Goal: Task Accomplishment & Management: Manage account settings

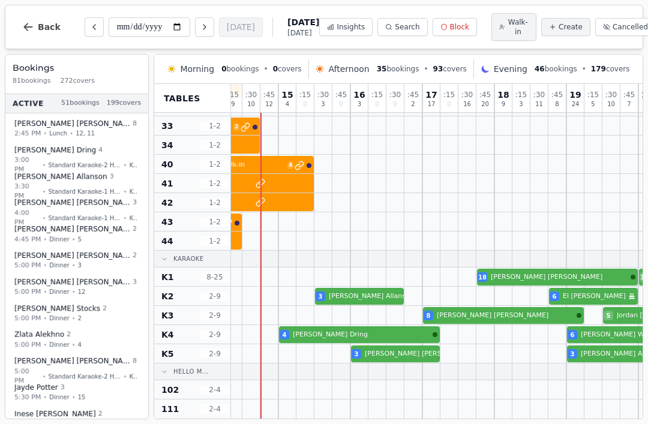
scroll to position [381, 1034]
select select "**"
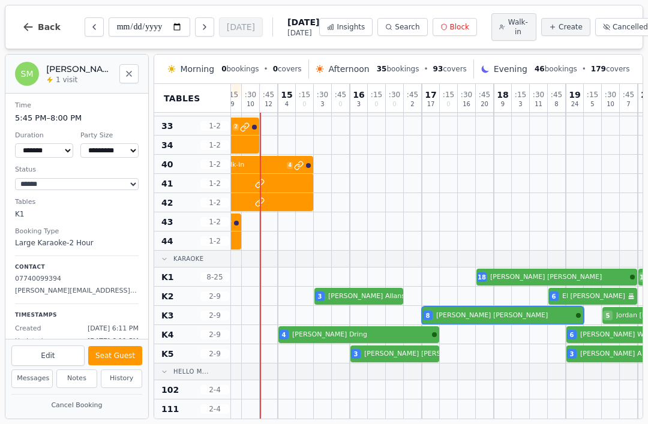
click at [515, 307] on div at bounding box center [521, 315] width 18 height 19
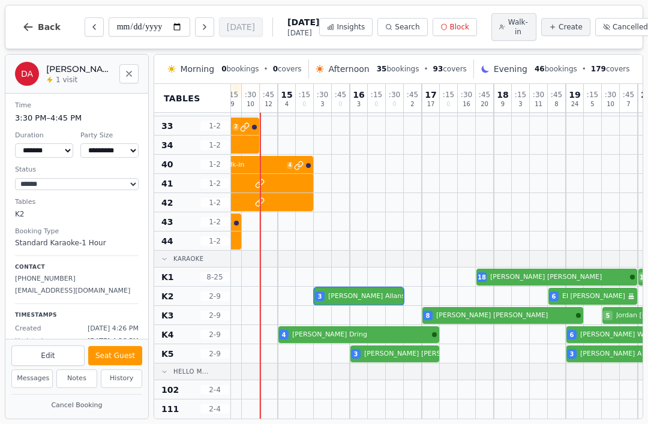
click at [374, 294] on div "3 Daniel Allanson 6 El Sneddon Birthday celebration 8 Summer Ashmawi VIP custom…" at bounding box center [61, 296] width 1729 height 19
click at [384, 352] on div "3 [PERSON_NAME] 3 [PERSON_NAME] A 3 [PERSON_NAME]" at bounding box center [61, 354] width 1729 height 19
click at [361, 287] on div at bounding box center [359, 296] width 18 height 19
click at [358, 338] on div "4 Rebecca Dring 6 Ciara Wareing" at bounding box center [61, 334] width 1729 height 19
click at [354, 287] on div at bounding box center [359, 296] width 18 height 19
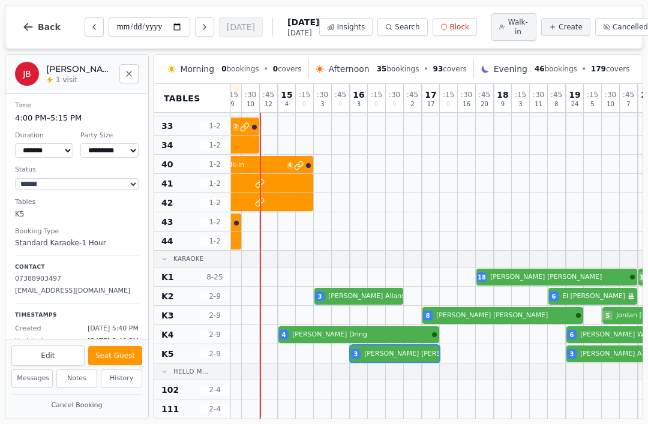
click at [385, 354] on div "3 [PERSON_NAME] 3 [PERSON_NAME] A 3 [PERSON_NAME]" at bounding box center [61, 354] width 1729 height 19
click at [345, 333] on div "4 Rebecca Dring 6 Ciara Wareing" at bounding box center [61, 334] width 1729 height 19
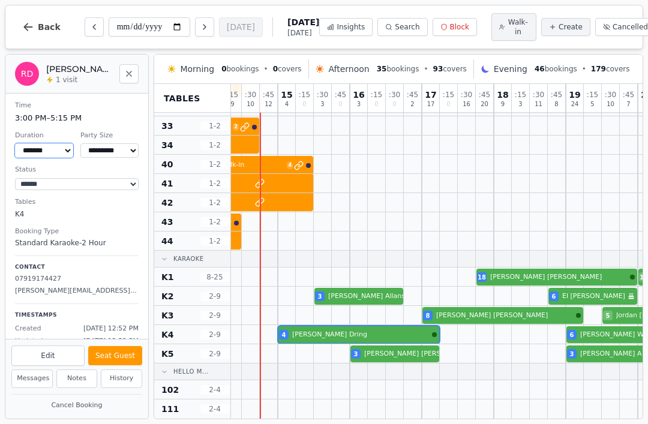
click at [57, 147] on select "******* ******* ****** ****** ****** ****** ******* ****** ******* *******" at bounding box center [44, 150] width 58 height 14
click at [408, 352] on div "3 [PERSON_NAME] 3 [PERSON_NAME] A 3 [PERSON_NAME]" at bounding box center [61, 354] width 1729 height 19
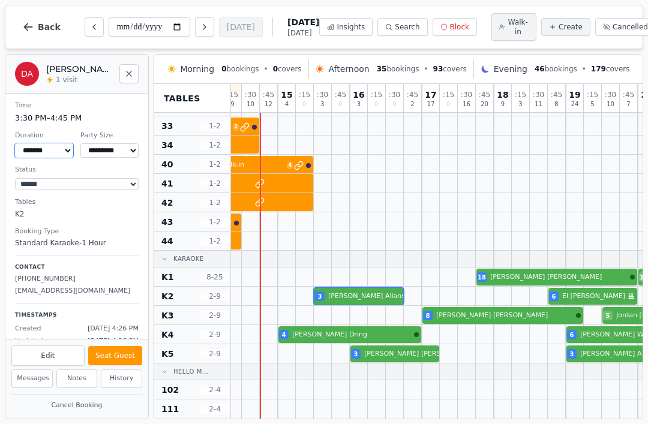
click at [354, 301] on div "3 Daniel Allanson 6 El Sneddon Birthday celebration 8 Summer Ashmawi VIP custom…" at bounding box center [61, 296] width 1729 height 19
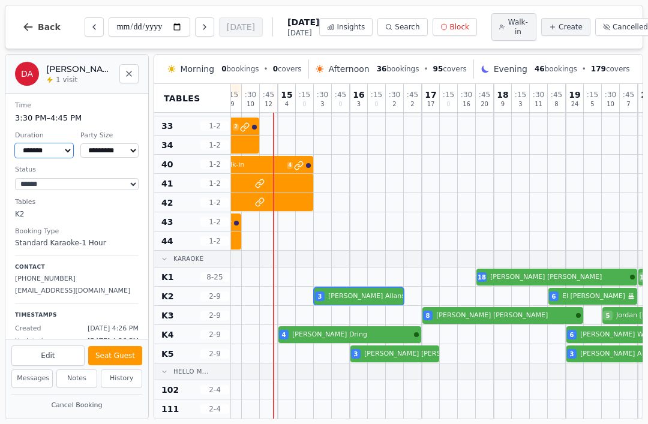
click at [327, 333] on div "4 Rebecca Dring 6 Ciara Wareing" at bounding box center [61, 334] width 1729 height 19
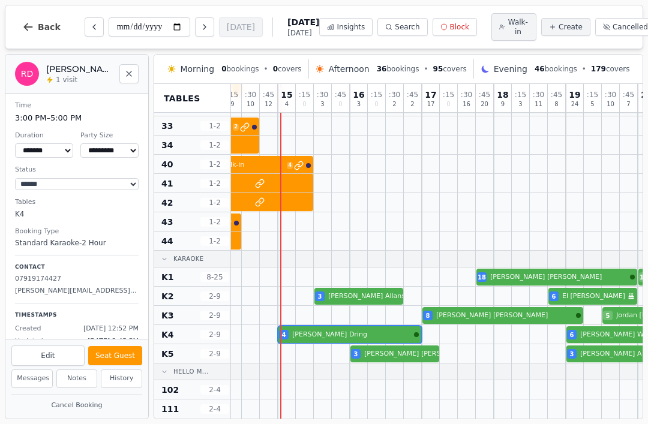
click at [111, 357] on button "Seat Guest" at bounding box center [115, 355] width 54 height 19
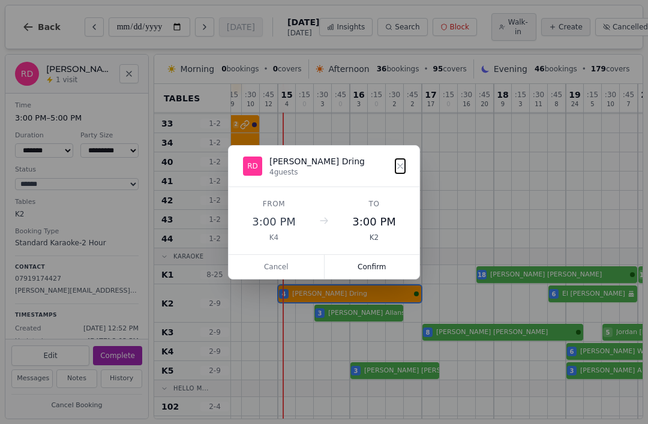
click at [379, 269] on button "Confirm" at bounding box center [372, 267] width 95 height 24
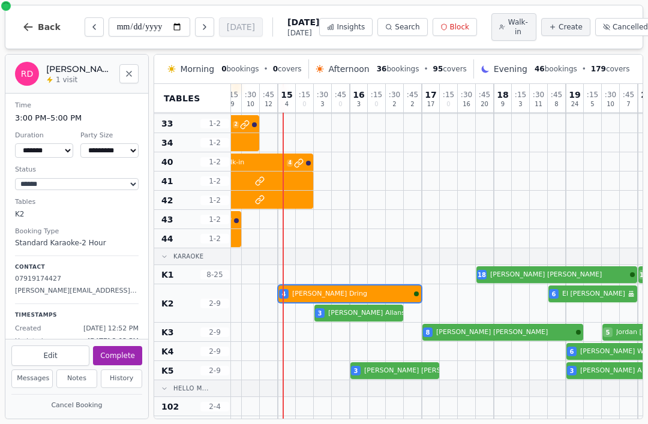
click at [363, 313] on div "4 Rebecca Dring 3 Daniel Allanson 6 El Sneddon Birthday celebration 8 Summer As…" at bounding box center [61, 304] width 1729 height 38
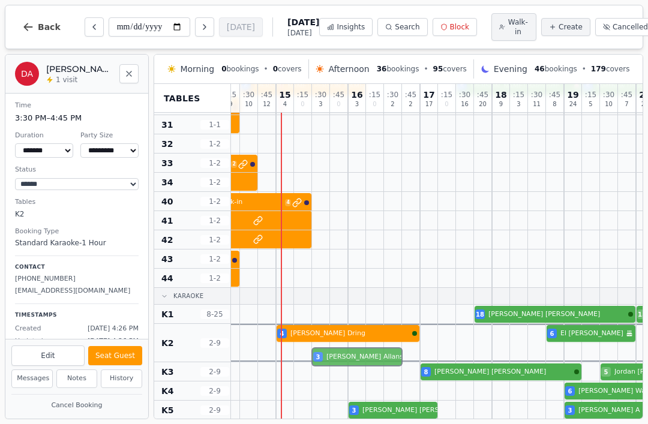
scroll to position [339, 1035]
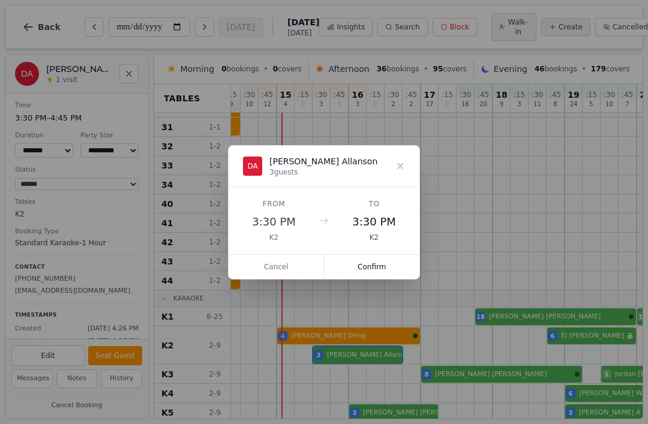
click at [377, 260] on button "Confirm" at bounding box center [372, 267] width 95 height 24
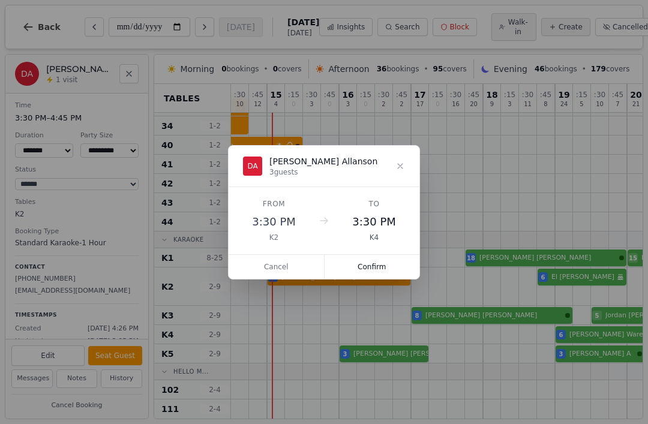
scroll to position [381, 1045]
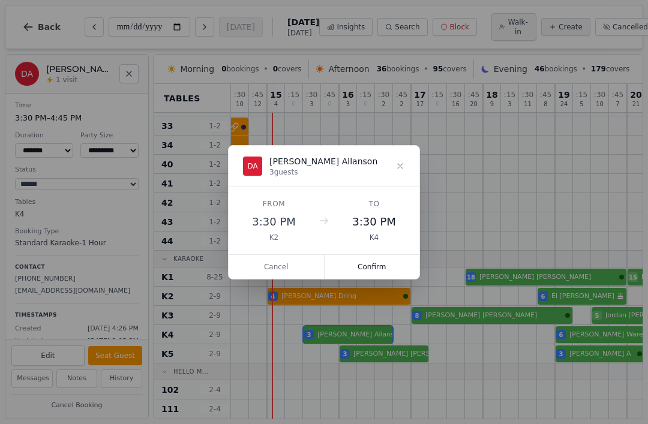
click at [377, 270] on button "Confirm" at bounding box center [372, 267] width 95 height 24
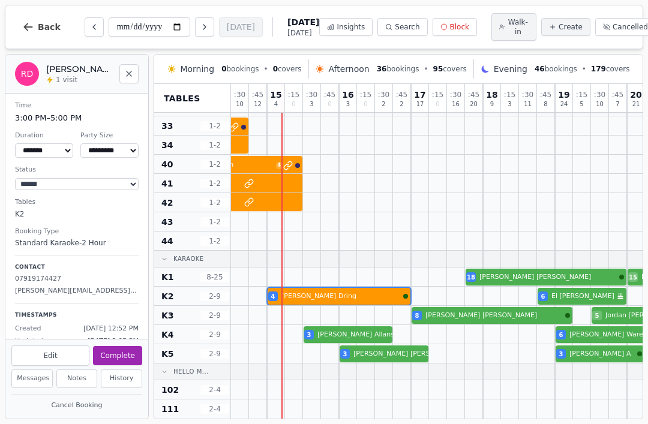
click at [348, 301] on div "4 Rebecca Dring 6 El Sneddon Birthday celebration 8 Summer Ashmawi VIP customer…" at bounding box center [50, 296] width 1729 height 19
click at [57, 148] on select "******* ******* ****** ****** ****** ****** ******* ****** ******* *******" at bounding box center [44, 150] width 58 height 14
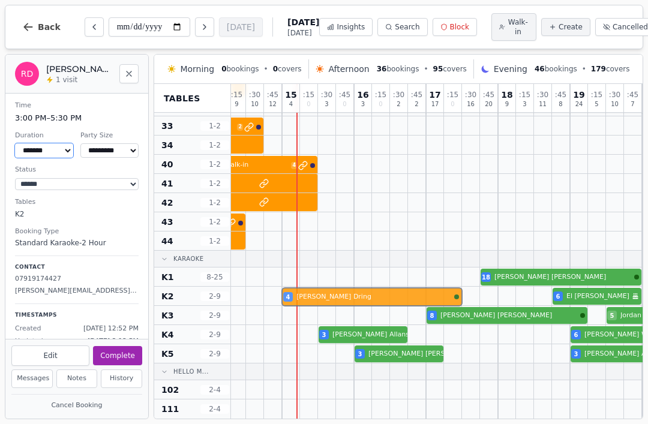
scroll to position [372, 1030]
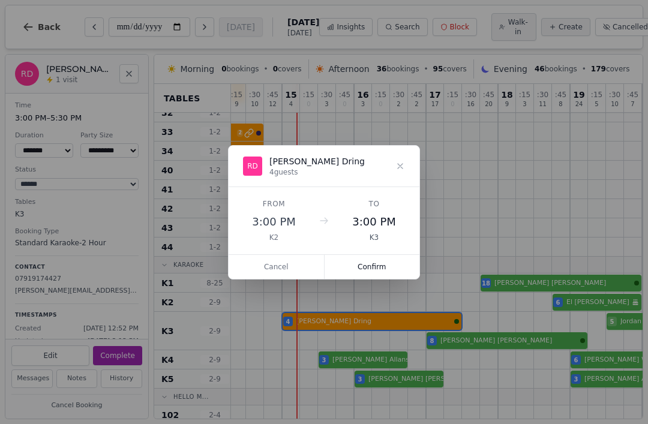
click at [387, 262] on button "Confirm" at bounding box center [372, 267] width 95 height 24
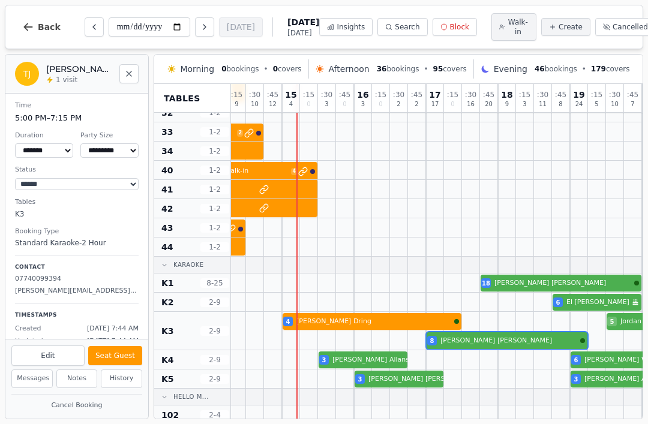
click at [491, 334] on div at bounding box center [489, 331] width 18 height 38
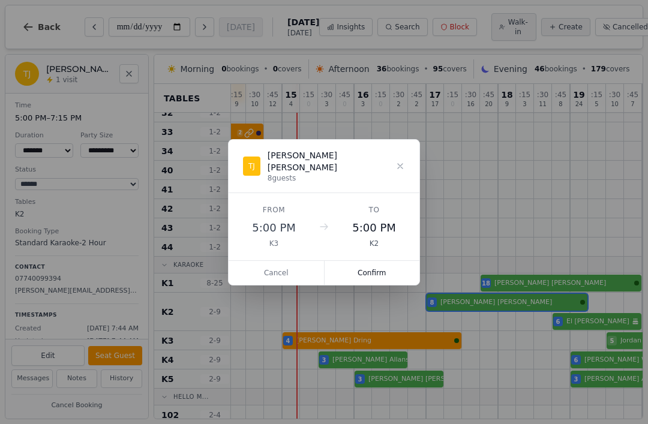
click at [390, 264] on button "Confirm" at bounding box center [372, 273] width 95 height 24
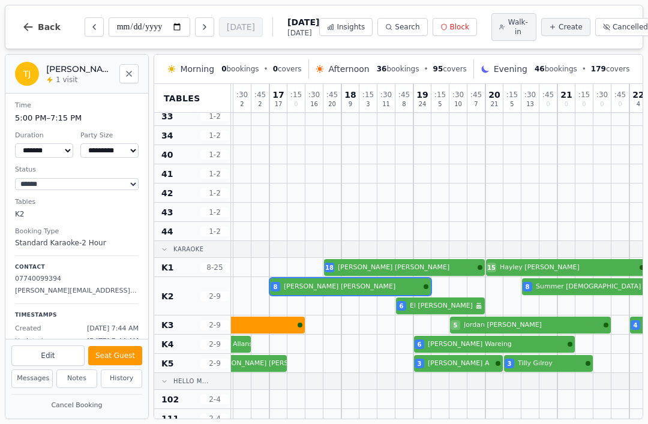
scroll to position [370, 1206]
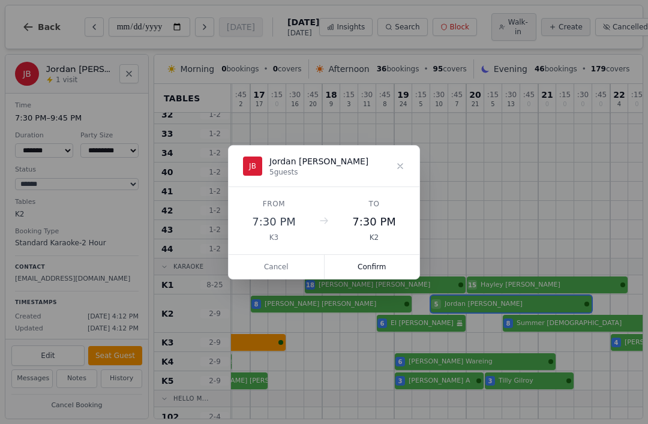
click at [385, 270] on button "Confirm" at bounding box center [372, 267] width 95 height 24
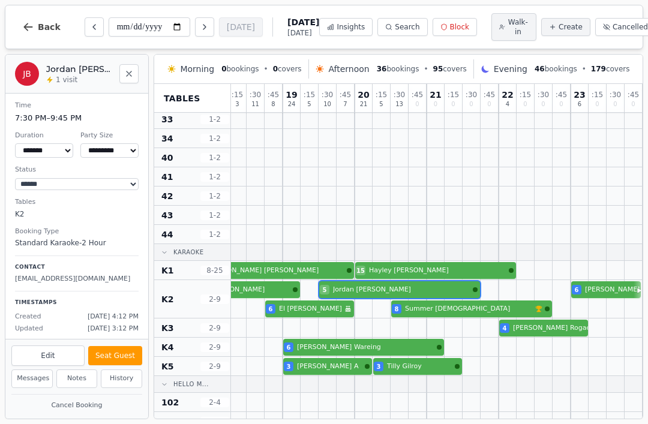
scroll to position [385, 1317]
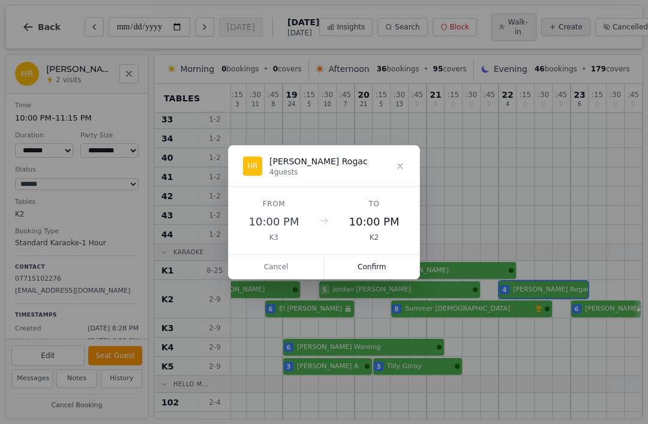
click at [383, 269] on button "Confirm" at bounding box center [372, 267] width 95 height 24
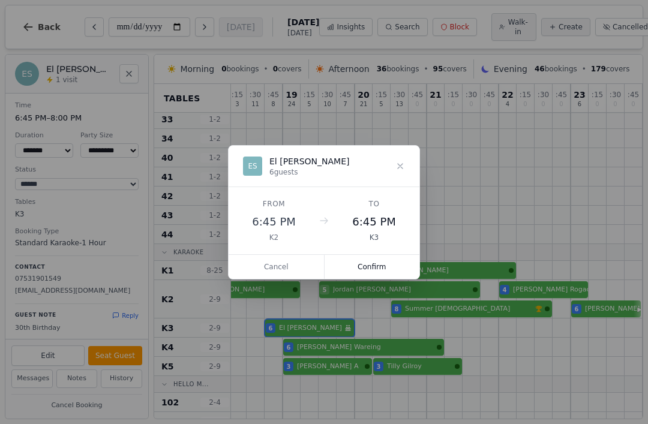
click at [380, 265] on button "Confirm" at bounding box center [372, 267] width 95 height 24
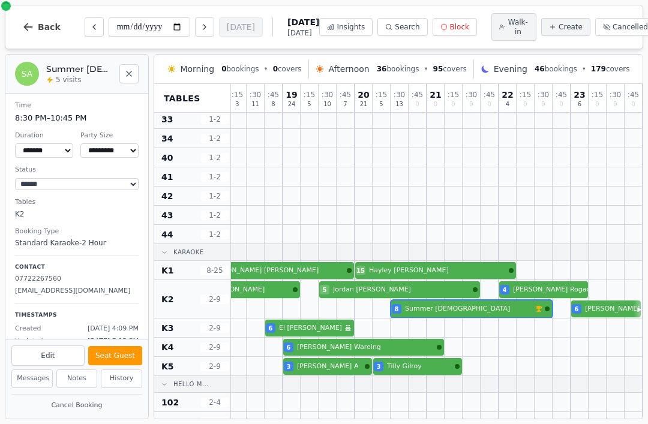
click at [483, 318] on div at bounding box center [490, 299] width 18 height 38
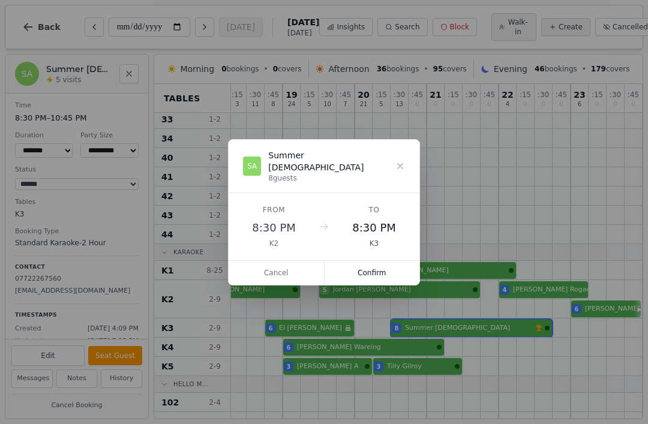
click at [405, 268] on button "Confirm" at bounding box center [372, 273] width 95 height 24
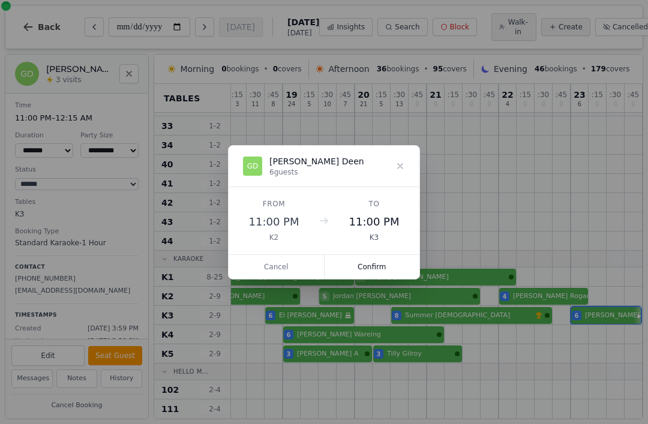
scroll to position [381, 1317]
click at [380, 261] on button "Confirm" at bounding box center [372, 267] width 95 height 24
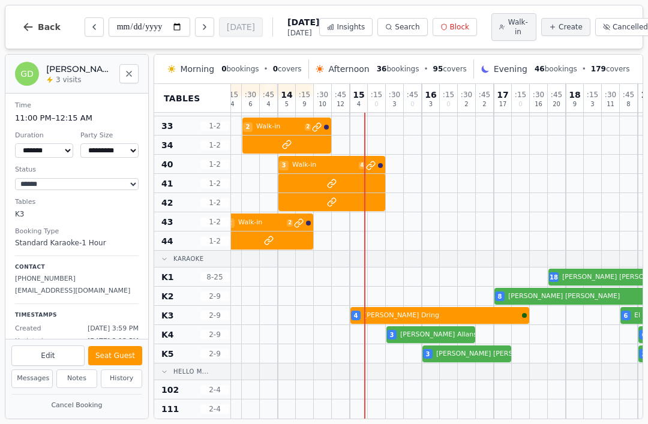
scroll to position [381, 961]
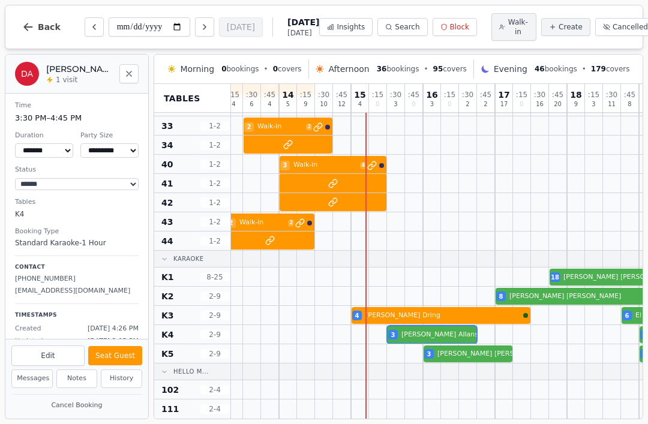
click at [432, 329] on div "3 Daniel Allanson 6 Ciara Wareing" at bounding box center [135, 334] width 1729 height 19
click at [253, 10] on div "**********" at bounding box center [324, 27] width 639 height 44
click at [254, 3] on div "**********" at bounding box center [324, 212] width 648 height 424
click at [561, 297] on div "8 Tom Jepson 5 Jordan Brennan 4 Hannah Rogac" at bounding box center [135, 296] width 1729 height 19
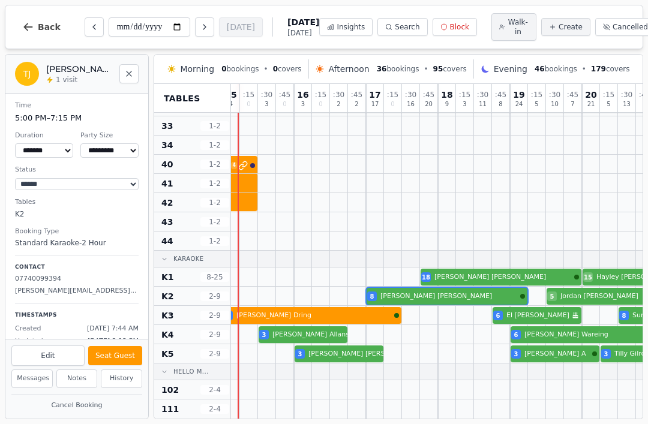
scroll to position [381, 1092]
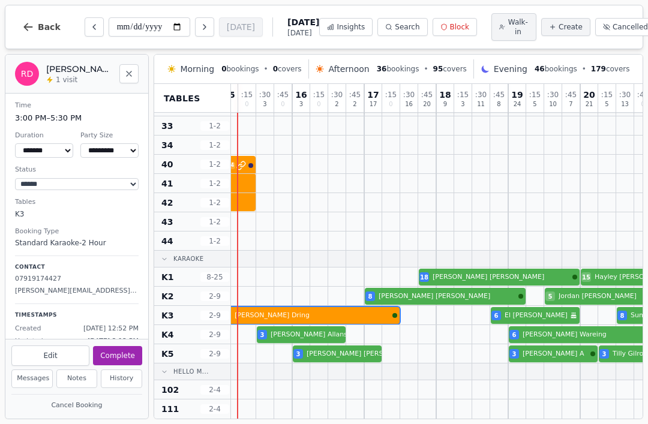
click at [289, 317] on div "4 Rebecca Dring 6 El Sneddon Birthday celebration 8 Summer Ashmawi VIP customer…" at bounding box center [4, 315] width 1729 height 19
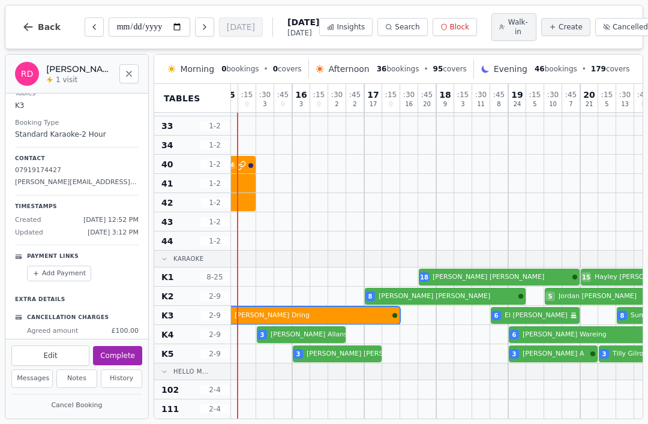
scroll to position [109, 0]
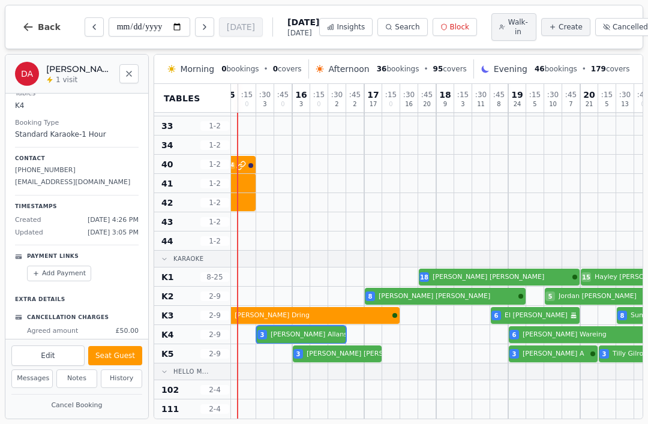
click at [293, 326] on div at bounding box center [301, 334] width 18 height 19
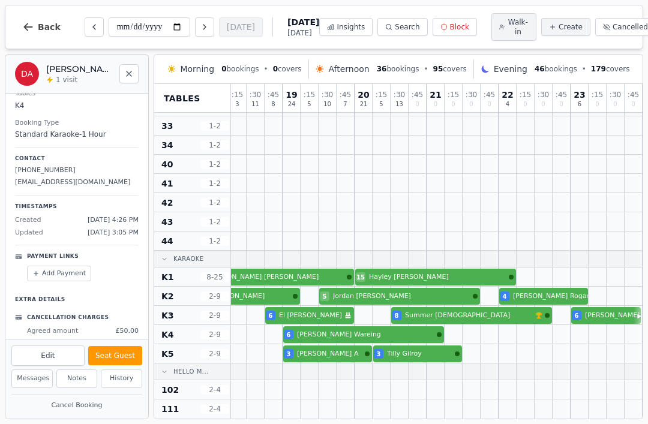
scroll to position [381, 1317]
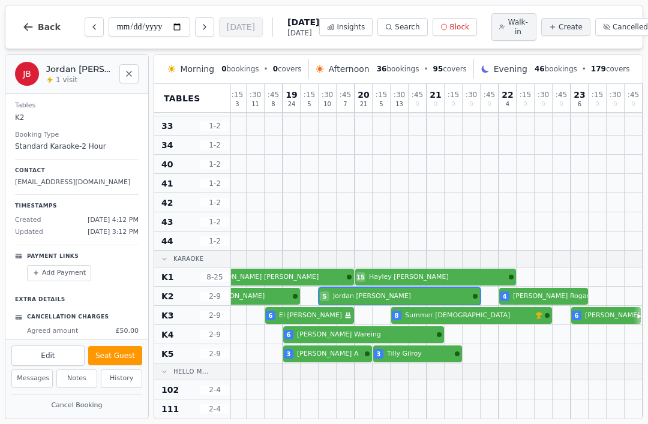
click at [398, 287] on div at bounding box center [400, 296] width 18 height 19
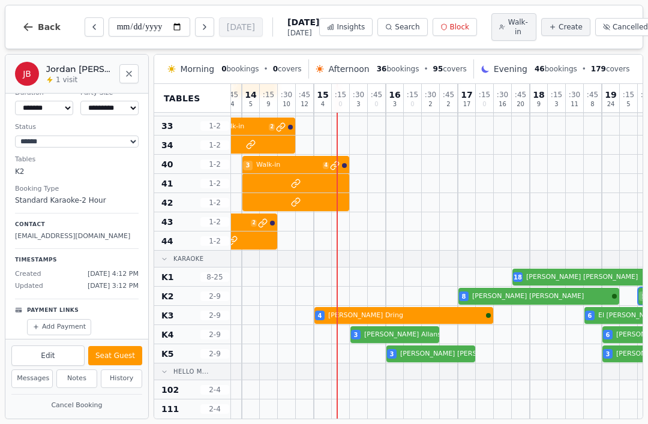
scroll to position [381, 997]
click at [387, 334] on div "3 Daniel Allanson 6 Ciara Wareing" at bounding box center [98, 334] width 1729 height 19
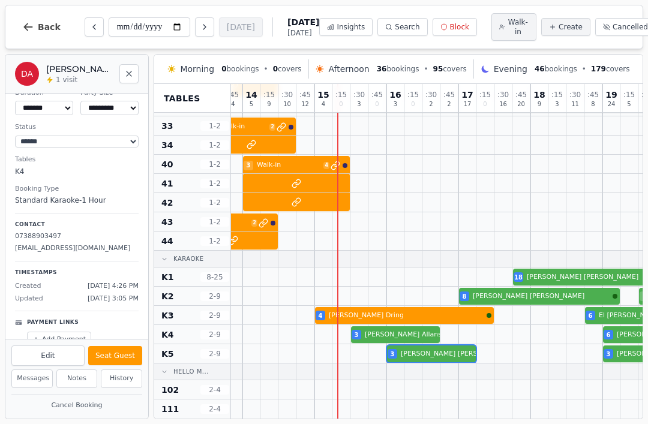
click at [420, 354] on div "3 Jas Beckett 3 Charlie A 3 Tilly Gilroy" at bounding box center [98, 354] width 1729 height 19
click at [383, 338] on div "3 Daniel Allanson 6 Ciara Wareing" at bounding box center [98, 334] width 1729 height 19
click at [421, 353] on div "3 Jas Beckett 3 Charlie A 3 Tilly Gilroy" at bounding box center [98, 354] width 1729 height 19
click at [400, 334] on div "3 Daniel Allanson 6 Ciara Wareing" at bounding box center [98, 334] width 1729 height 19
click at [421, 363] on div at bounding box center [414, 354] width 18 height 19
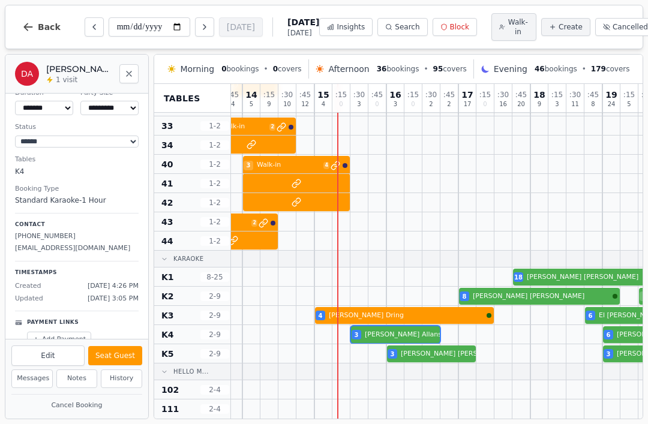
click at [386, 340] on div "3 Daniel Allanson 6 Ciara Wareing" at bounding box center [98, 334] width 1729 height 19
click at [444, 359] on div "3 Jas Beckett 3 Charlie A 3 Tilly Gilroy" at bounding box center [98, 354] width 1729 height 19
click at [532, 288] on div at bounding box center [539, 296] width 17 height 17
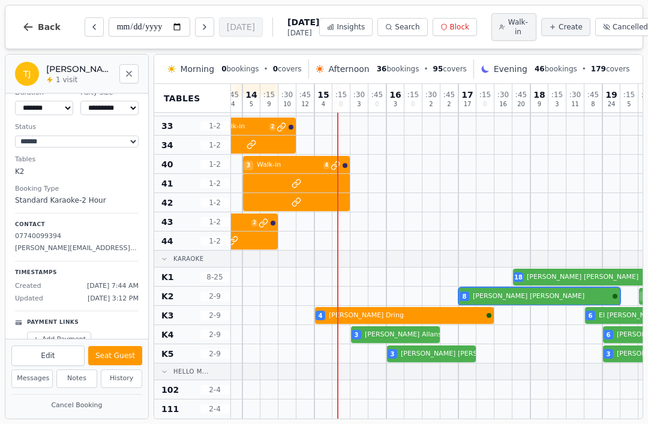
click at [534, 301] on div "8 Tom Jepson 5 Jordan Brennan 4 Hannah Rogac" at bounding box center [98, 296] width 1729 height 19
click at [558, 277] on div "18 Sophia Mason 15 Hayley Marshell" at bounding box center [98, 277] width 1729 height 19
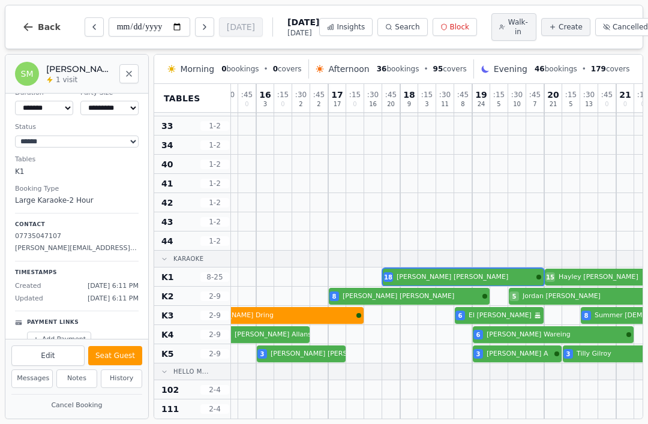
scroll to position [381, 1129]
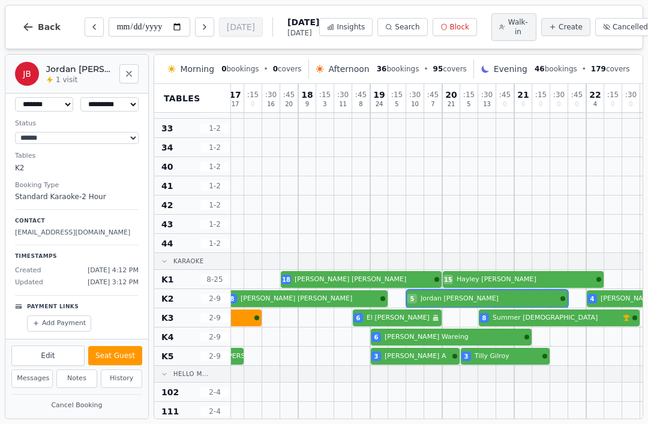
scroll to position [43, 0]
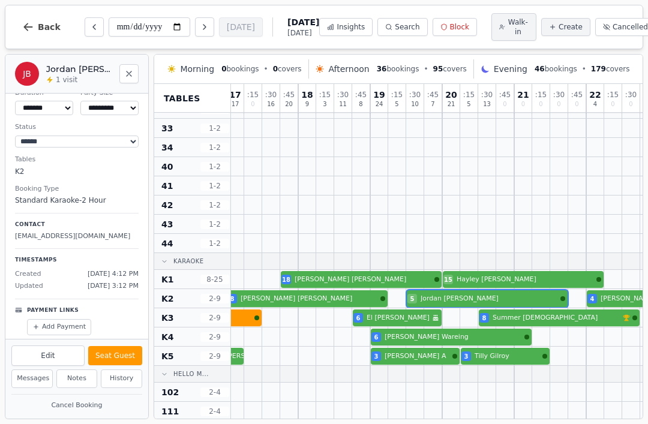
click at [458, 292] on div at bounding box center [451, 298] width 18 height 19
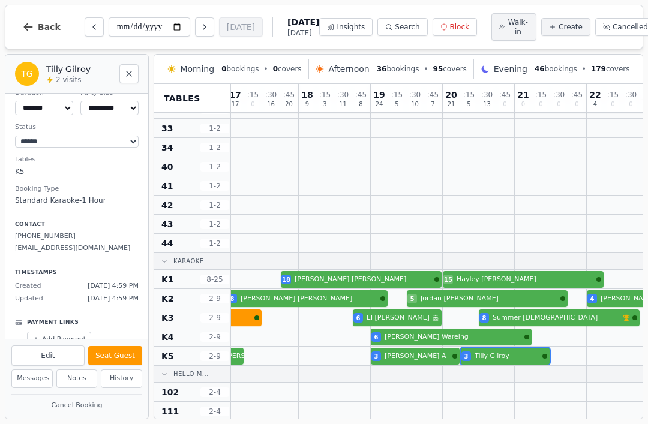
click at [528, 311] on div at bounding box center [524, 318] width 18 height 19
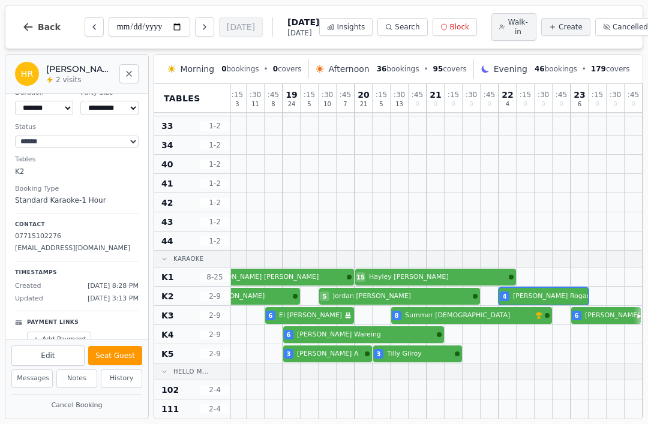
scroll to position [381, 1317]
click at [594, 306] on div at bounding box center [598, 315] width 18 height 19
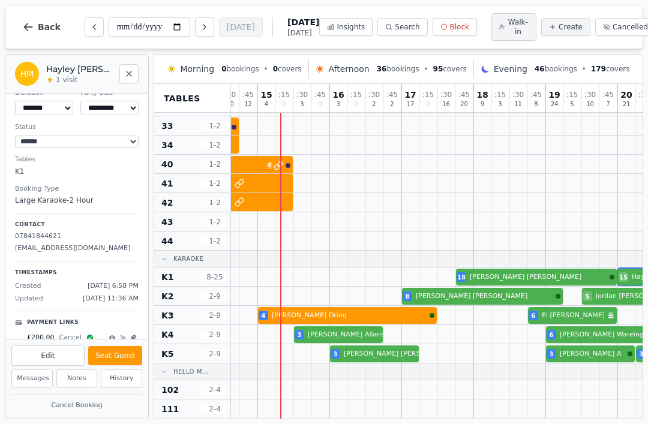
scroll to position [381, 1053]
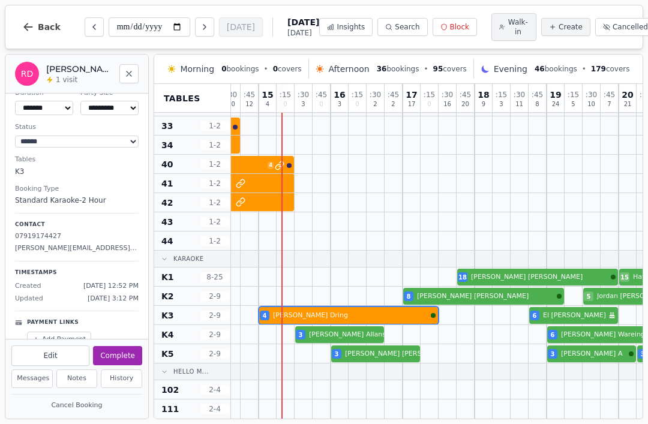
click at [335, 307] on div at bounding box center [340, 315] width 18 height 19
click at [352, 334] on div "3 Daniel Allanson 6 Ciara Wareing" at bounding box center [42, 334] width 1729 height 19
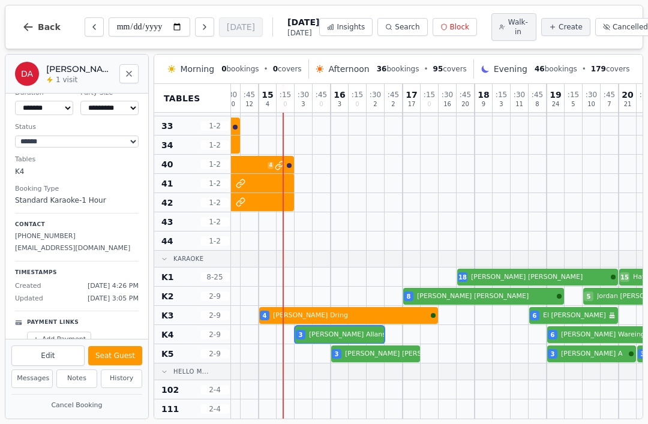
click at [365, 366] on div at bounding box center [358, 372] width 18 height 16
click at [382, 356] on div "3 Jas Beckett 3 Charlie A 3 Tilly Gilroy" at bounding box center [42, 354] width 1729 height 19
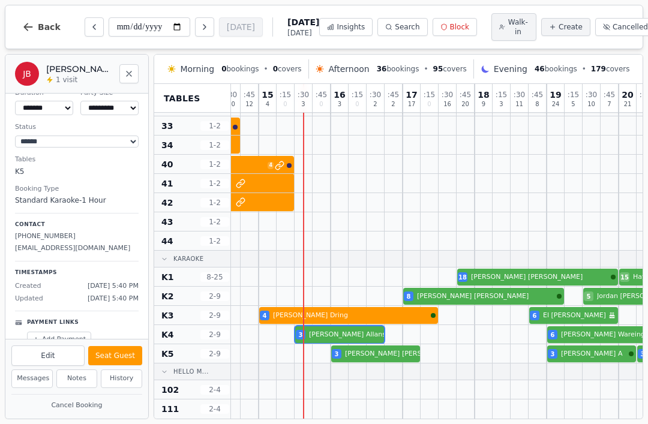
click at [336, 327] on div "3 Daniel Allanson 6 Ciara Wareing" at bounding box center [42, 334] width 1729 height 19
click at [55, 107] on select "******* ******* ****** ****** ****** ****** ******* ****** ******* *******" at bounding box center [44, 108] width 58 height 14
select select "****"
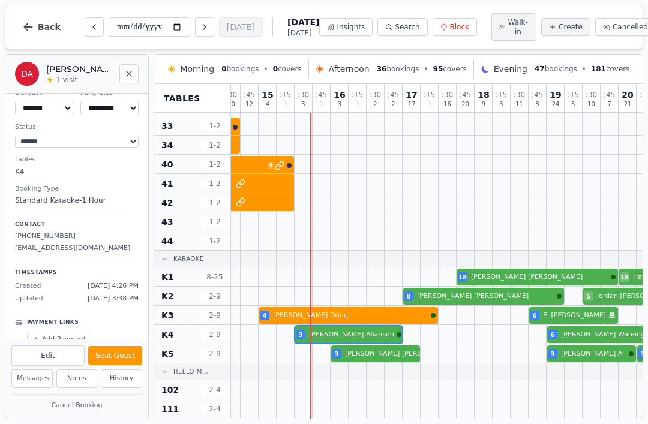
click at [122, 360] on button "Seat Guest" at bounding box center [115, 355] width 54 height 19
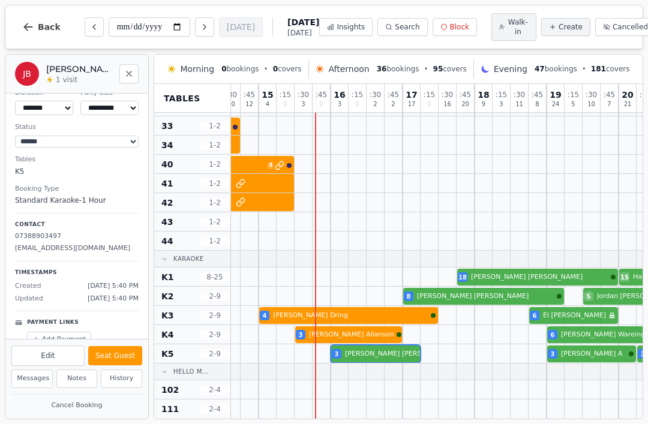
click at [364, 360] on div "3 Jas Beckett 3 Charlie A 3 Tilly Gilroy" at bounding box center [42, 354] width 1729 height 19
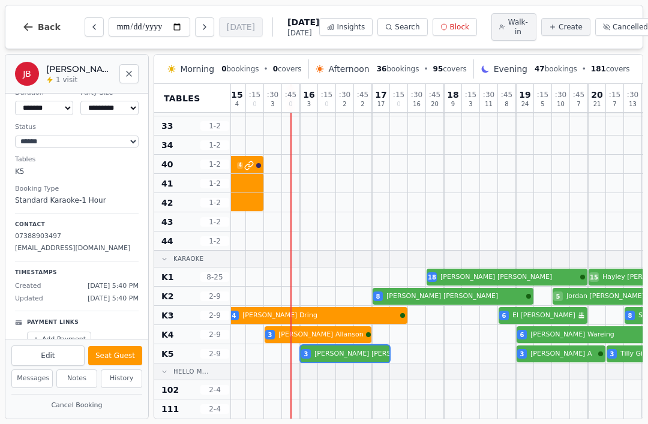
scroll to position [381, 1083]
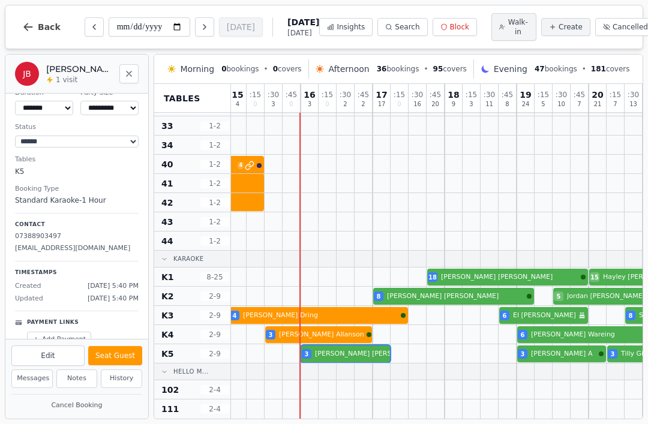
click at [124, 351] on button "Seat Guest" at bounding box center [115, 355] width 54 height 19
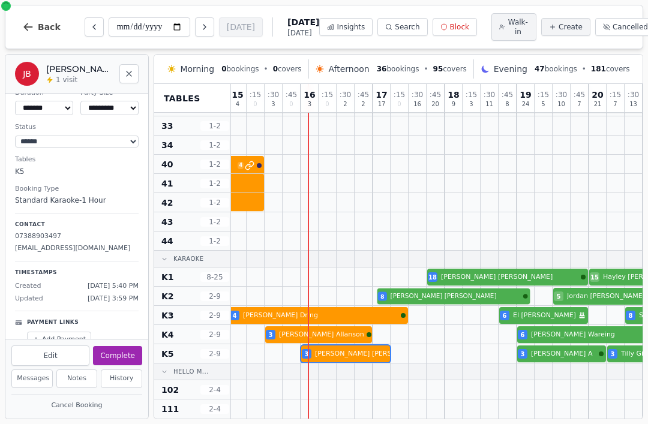
click at [469, 299] on div "8 Tom Jepson 5 Jordan Brennan 4 Hannah Rogac" at bounding box center [12, 296] width 1729 height 19
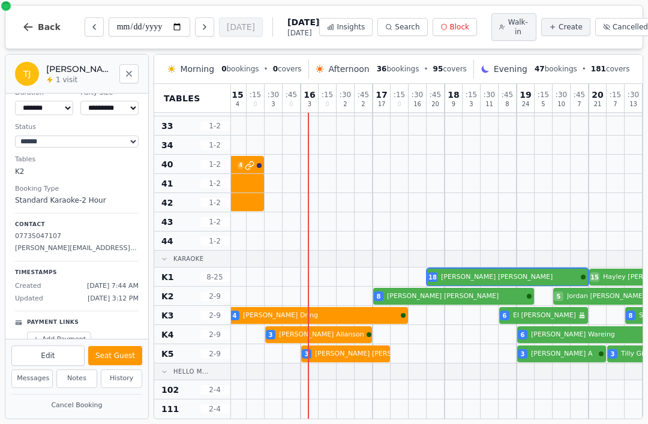
click at [495, 276] on div "18 Sophia Mason 15 Hayley Marshell" at bounding box center [12, 277] width 1729 height 19
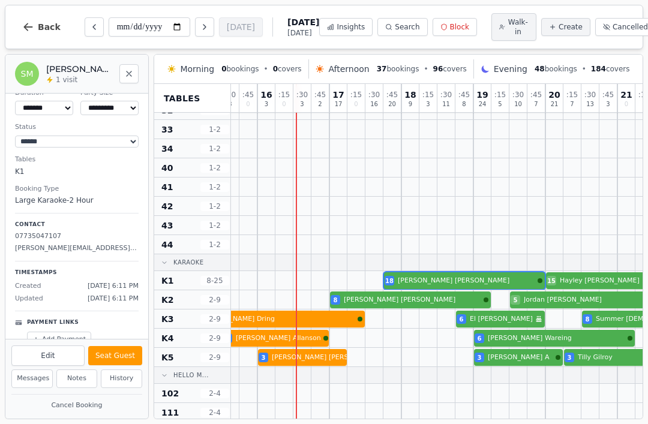
scroll to position [375, 1126]
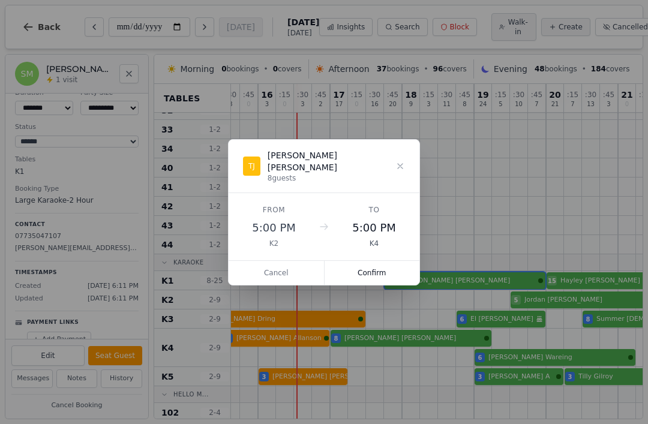
click at [385, 261] on button "Confirm" at bounding box center [372, 273] width 95 height 24
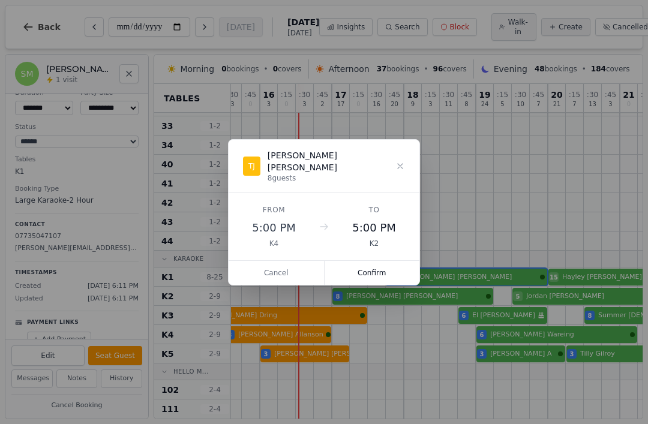
scroll to position [381, 1124]
click at [375, 268] on button "Confirm" at bounding box center [372, 273] width 95 height 24
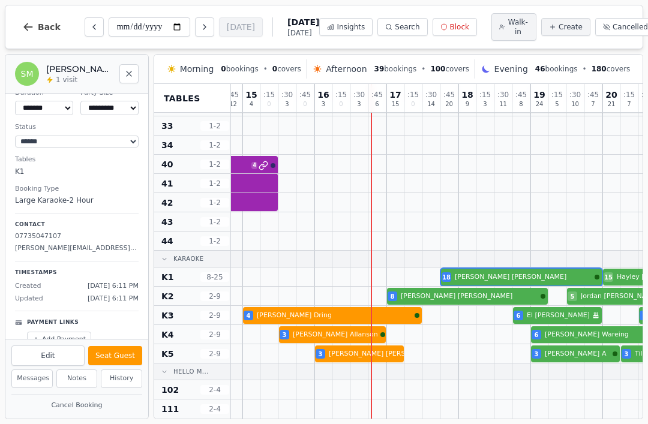
scroll to position [381, 1069]
click at [471, 296] on div "8 Tom Jepson 5 Jordan Brennan 4 Hannah Rogac" at bounding box center [26, 296] width 1729 height 19
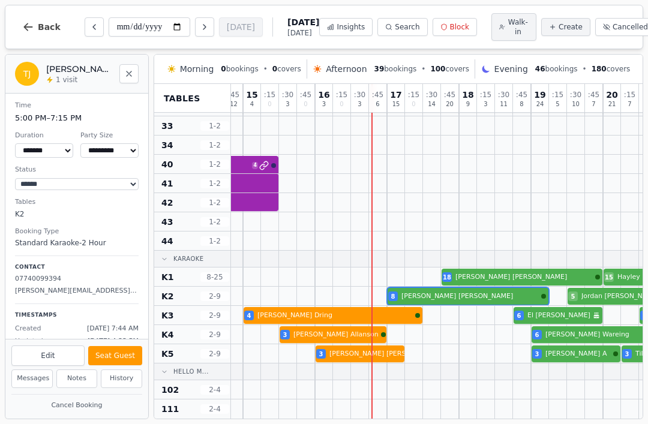
scroll to position [0, 0]
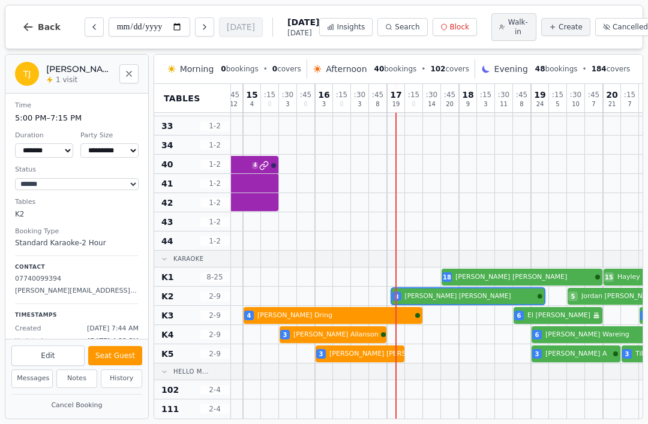
click at [479, 304] on div "8 Tom Jepson 5 Jordan Brennan 4 Hannah Rogac" at bounding box center [26, 296] width 1729 height 19
click at [117, 352] on button "Seat Guest" at bounding box center [115, 355] width 54 height 19
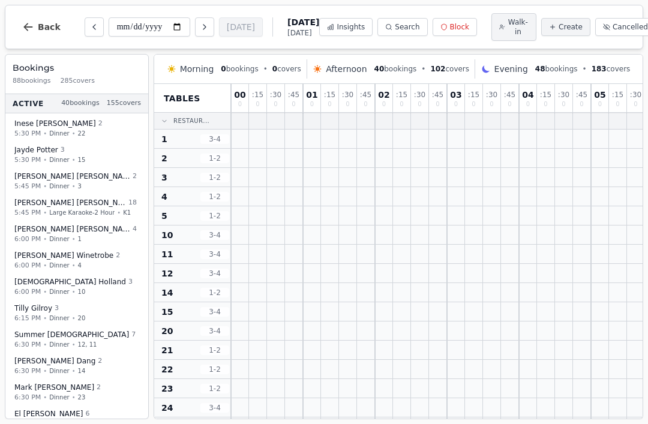
click at [216, 4] on div "**********" at bounding box center [324, 212] width 648 height 424
click at [234, 10] on div "**********" at bounding box center [324, 27] width 639 height 44
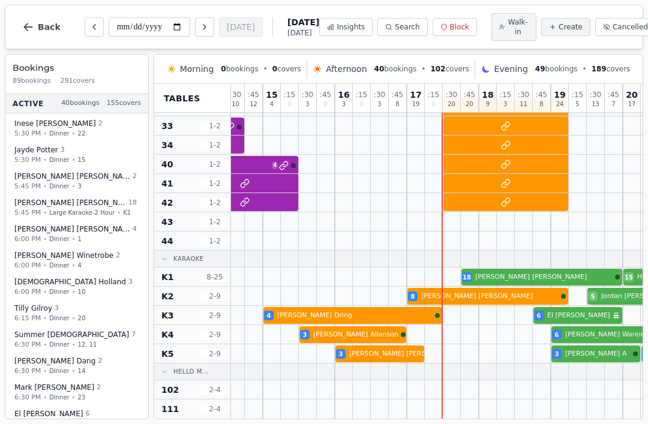
scroll to position [381, 1051]
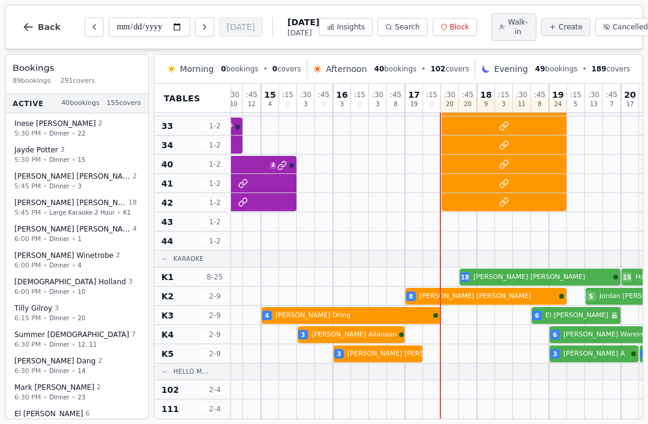
click at [204, 3] on div "**********" at bounding box center [324, 212] width 648 height 424
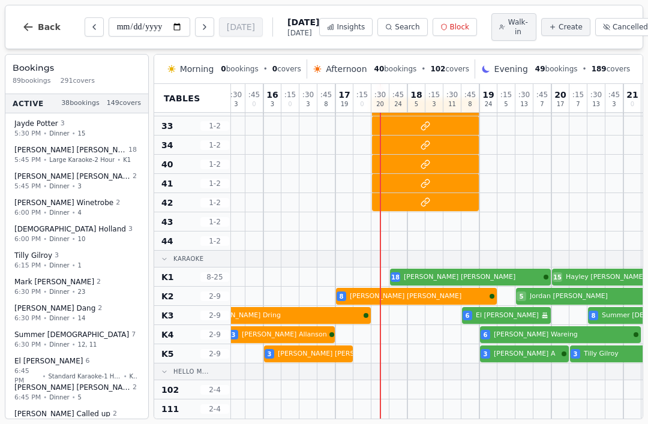
scroll to position [381, 1122]
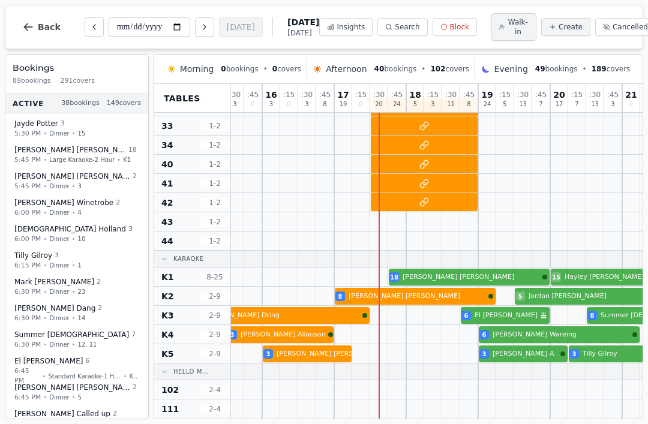
select select "**"
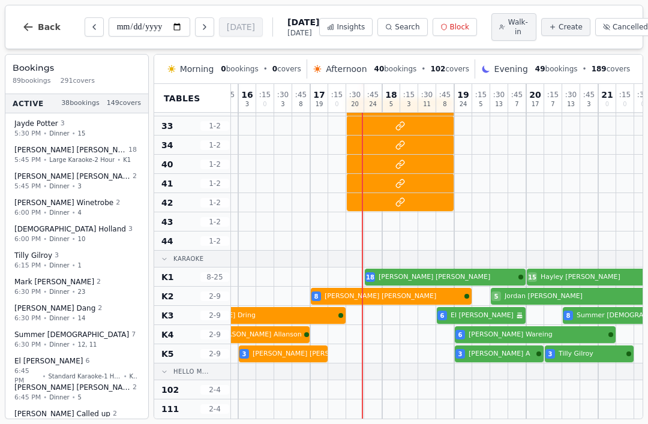
scroll to position [381, 1144]
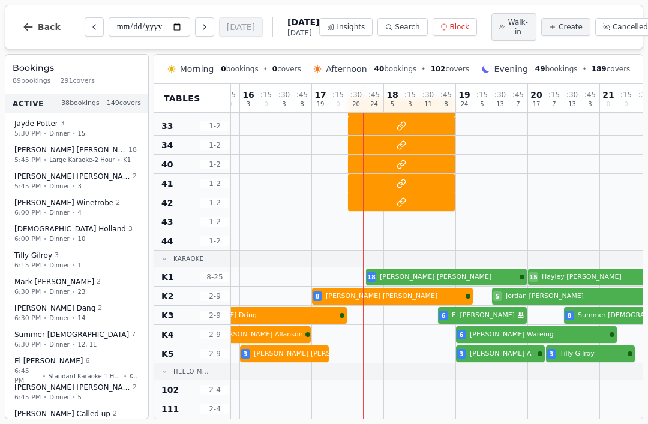
select select "**"
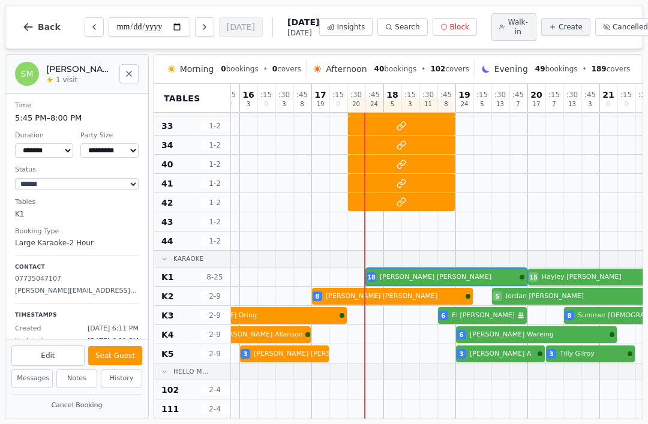
scroll to position [0, 0]
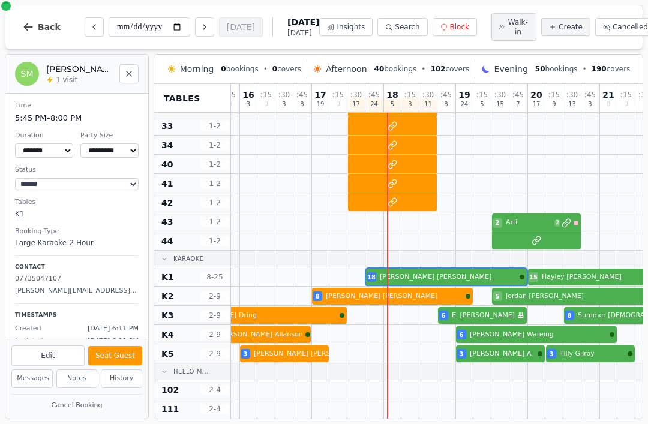
click at [421, 268] on div at bounding box center [429, 277] width 18 height 19
click at [135, 347] on button "Seat Guest" at bounding box center [115, 355] width 54 height 19
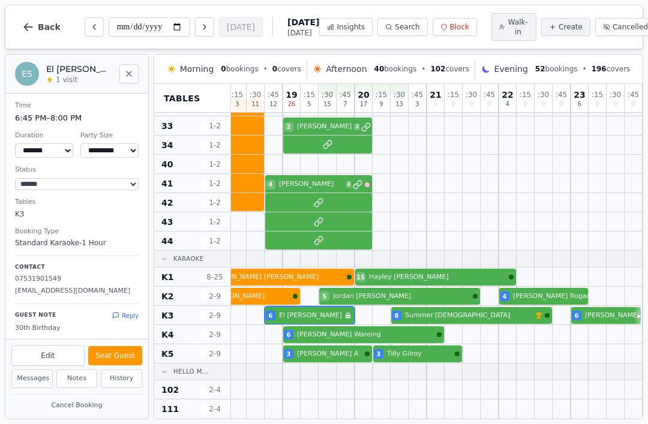
scroll to position [381, 1317]
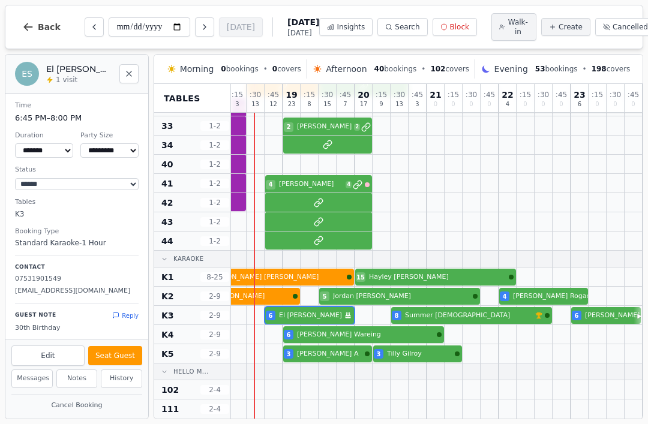
click at [324, 326] on div at bounding box center [328, 334] width 18 height 19
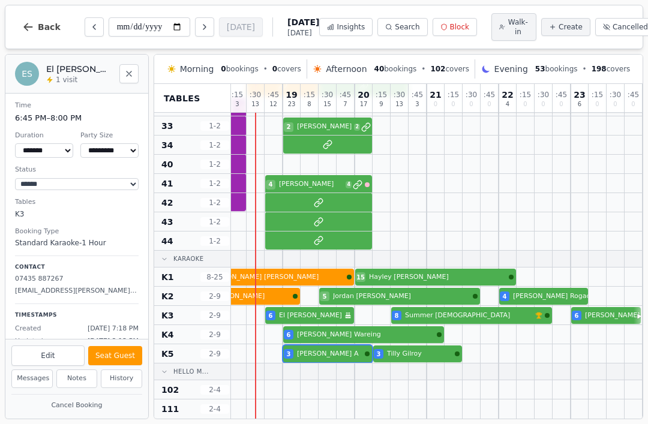
click at [316, 345] on div at bounding box center [310, 354] width 18 height 19
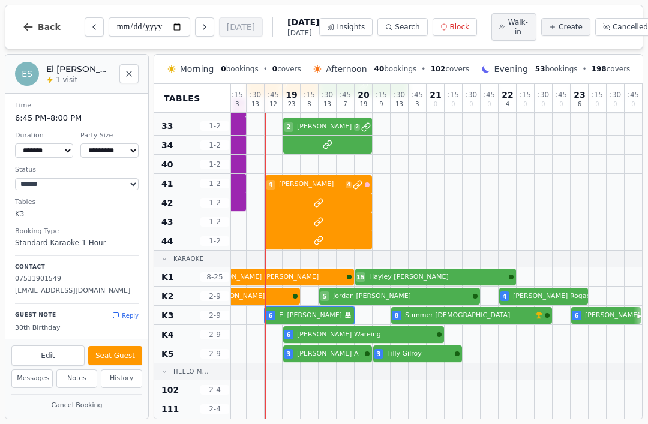
click at [77, 286] on p "elainealice-s@live.co.uk" at bounding box center [77, 291] width 124 height 10
click at [98, 306] on div "Guest Note Reply 30th Birthday" at bounding box center [77, 319] width 124 height 30
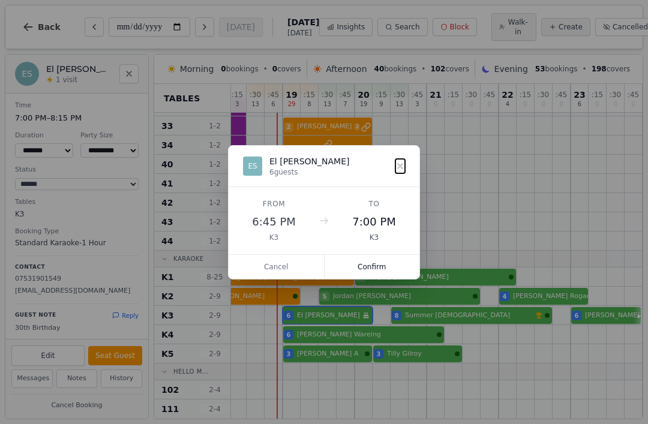
click at [373, 277] on button "Confirm" at bounding box center [372, 267] width 95 height 24
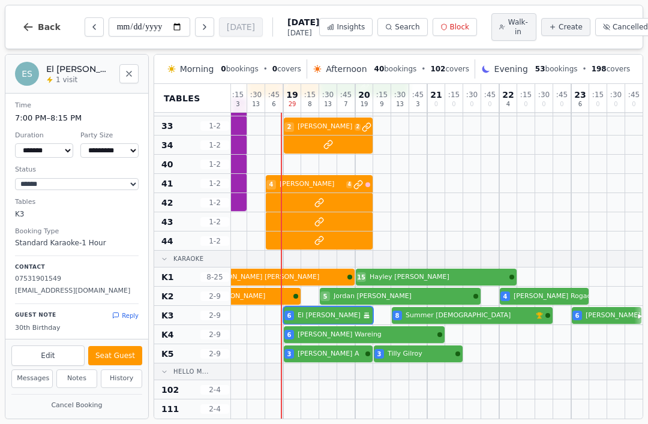
scroll to position [381, 1317]
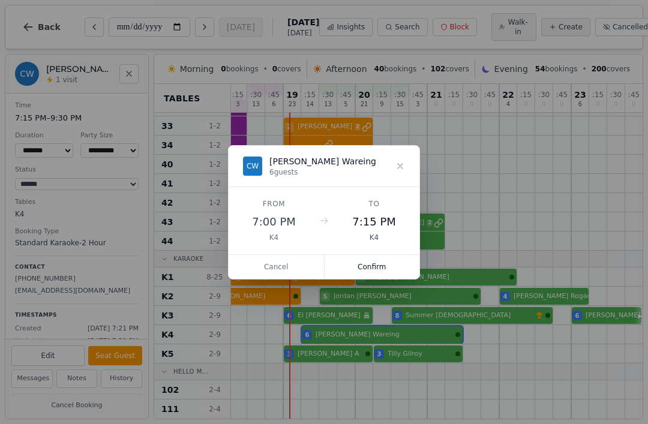
click at [369, 267] on button "Confirm" at bounding box center [372, 267] width 95 height 24
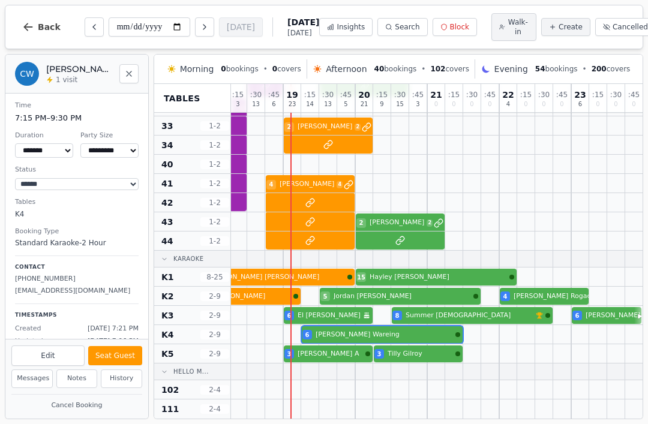
click at [253, 2] on div "**********" at bounding box center [324, 212] width 648 height 424
click at [299, 307] on div at bounding box center [292, 315] width 18 height 19
click at [310, 304] on div at bounding box center [310, 296] width 18 height 19
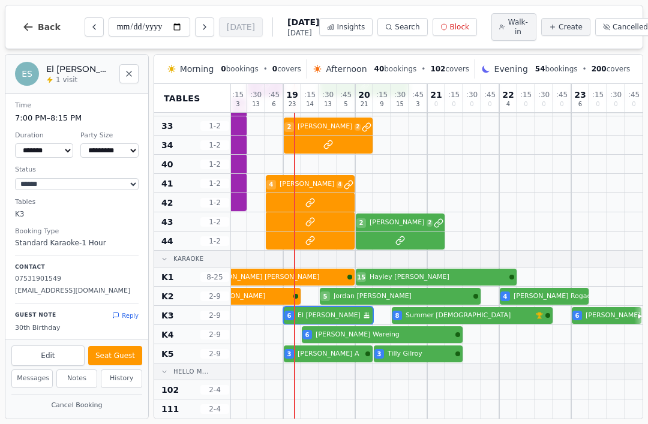
click at [116, 347] on button "Seat Guest" at bounding box center [115, 355] width 54 height 19
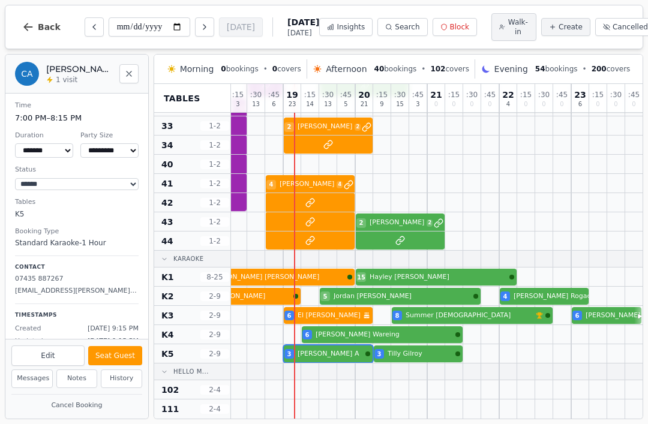
click at [127, 361] on button "Seat Guest" at bounding box center [115, 355] width 54 height 19
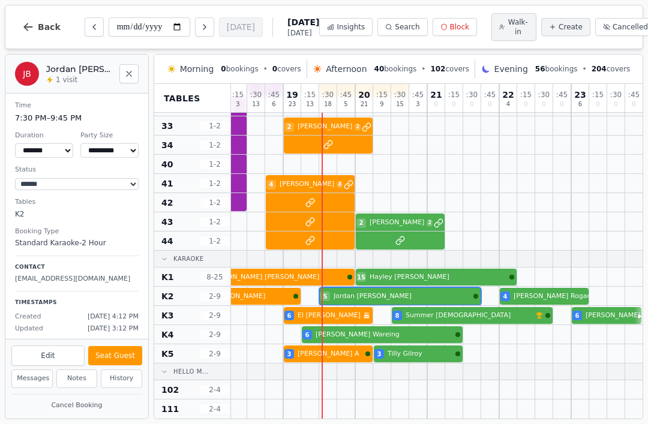
click at [125, 341] on div "Edit Seat Guest" at bounding box center [76, 355] width 143 height 30
click at [130, 356] on button "Seat Guest" at bounding box center [115, 355] width 54 height 19
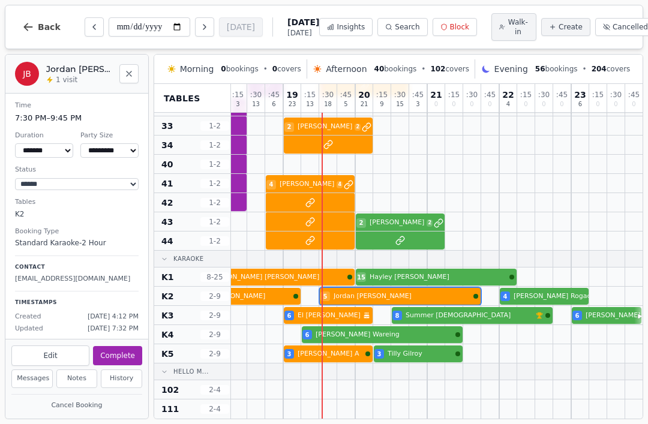
click at [381, 324] on div at bounding box center [382, 315] width 18 height 19
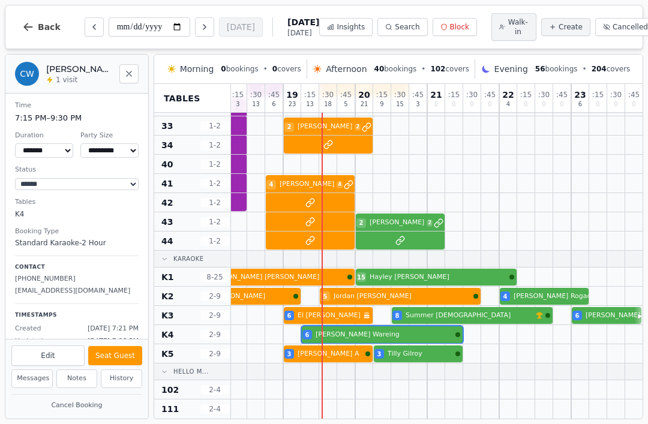
click at [137, 359] on button "Seat Guest" at bounding box center [115, 355] width 54 height 19
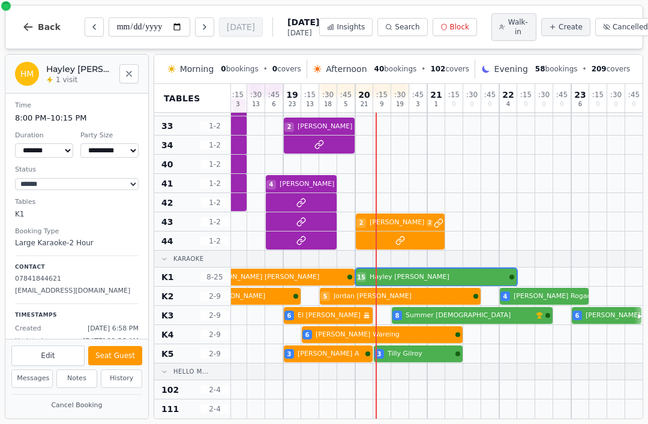
click at [116, 359] on button "Seat Guest" at bounding box center [115, 355] width 54 height 19
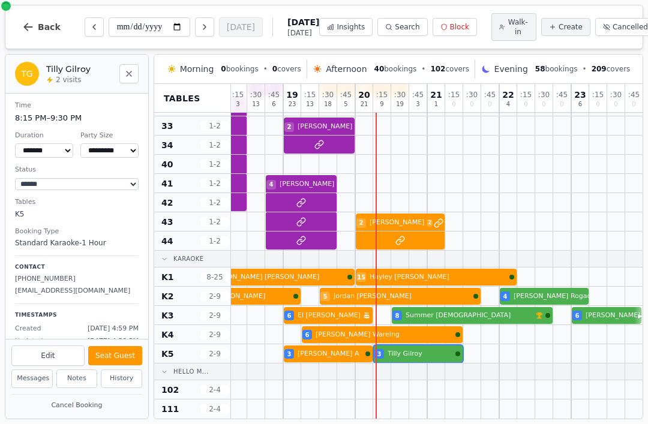
click at [124, 348] on button "Seat Guest" at bounding box center [115, 355] width 54 height 19
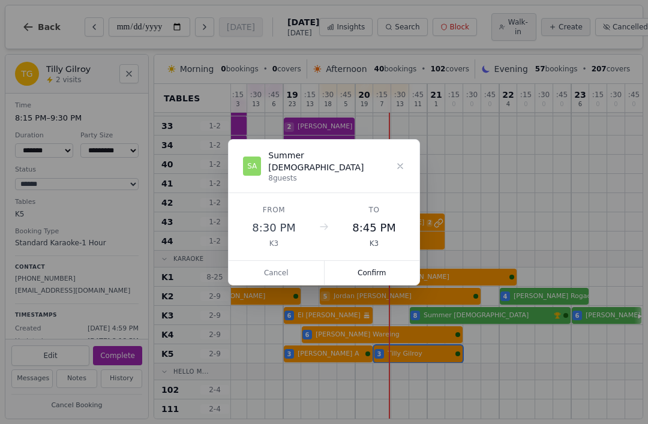
click at [376, 272] on button "Confirm" at bounding box center [372, 273] width 95 height 24
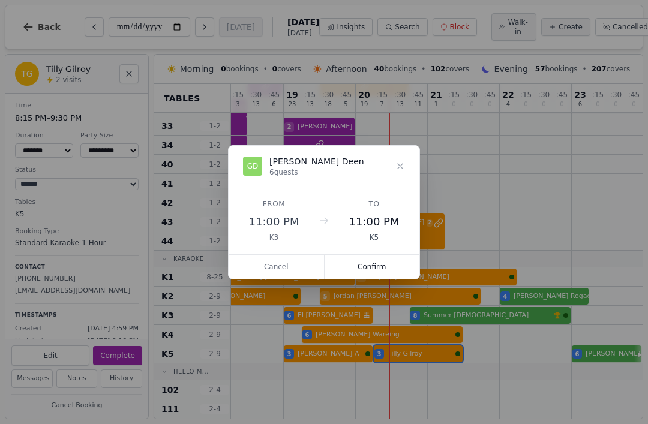
click at [382, 266] on button "Confirm" at bounding box center [372, 267] width 95 height 24
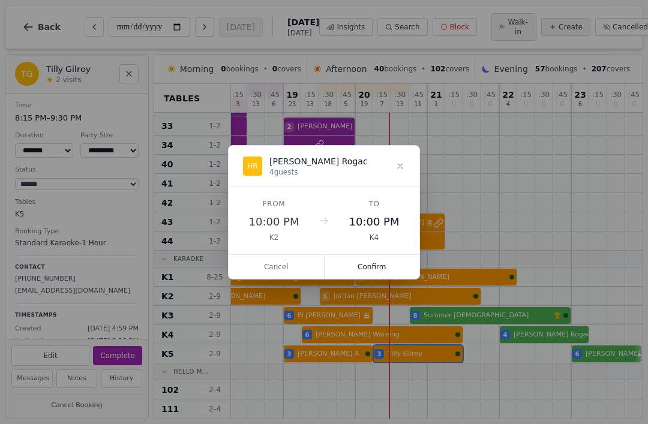
click at [385, 274] on button "Confirm" at bounding box center [372, 267] width 95 height 24
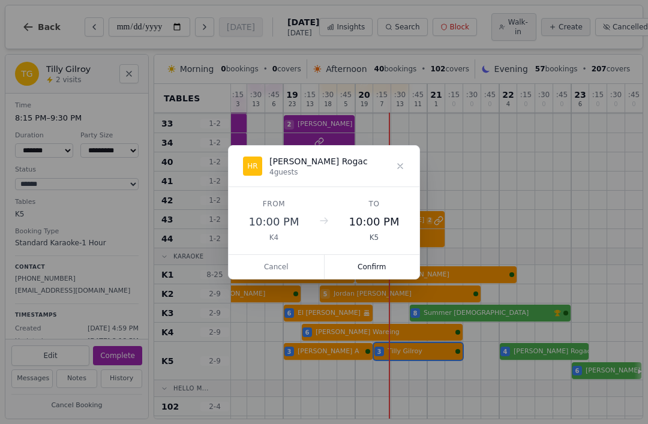
click at [384, 267] on button "Confirm" at bounding box center [372, 267] width 95 height 24
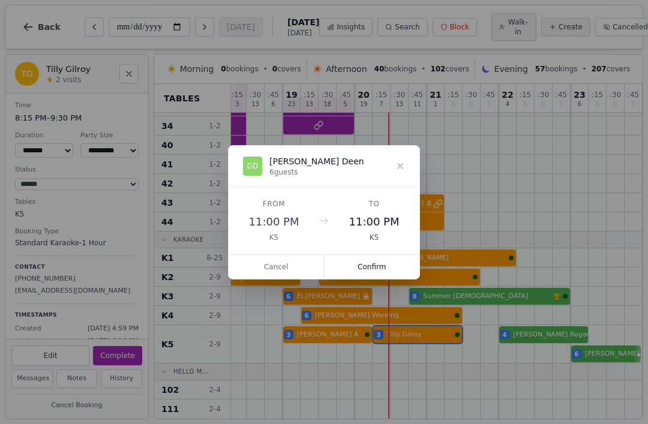
scroll to position [400, 1317]
click at [292, 269] on button "Cancel" at bounding box center [277, 267] width 96 height 24
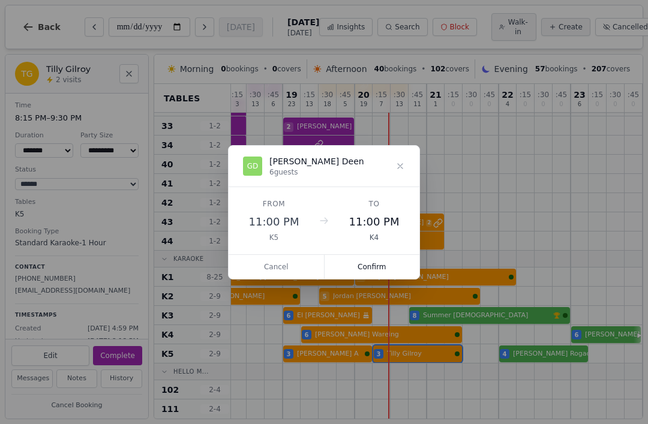
click at [378, 265] on button "Confirm" at bounding box center [372, 267] width 95 height 24
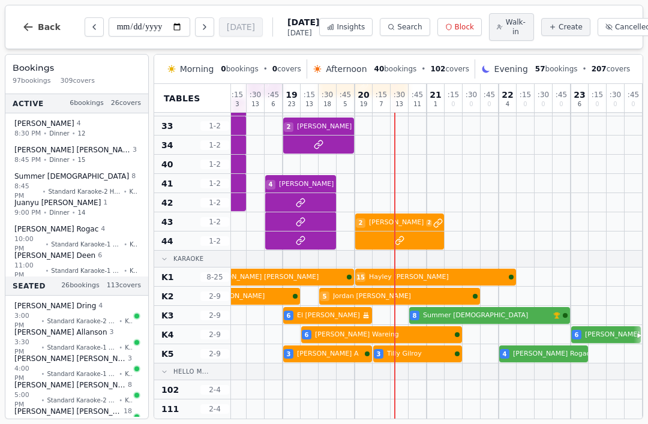
scroll to position [381, 1317]
select select "*"
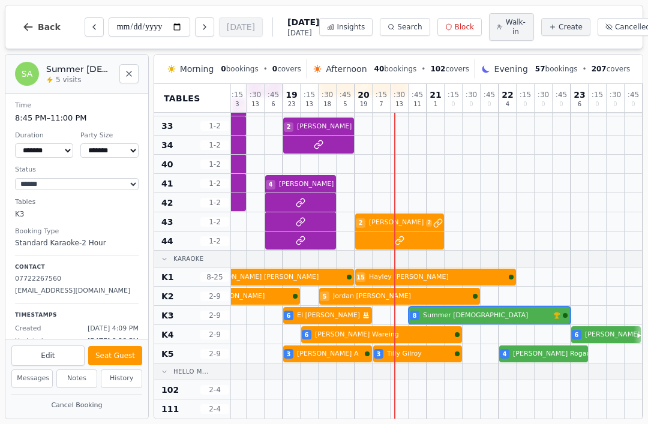
click at [122, 348] on button "Seat Guest" at bounding box center [115, 355] width 54 height 19
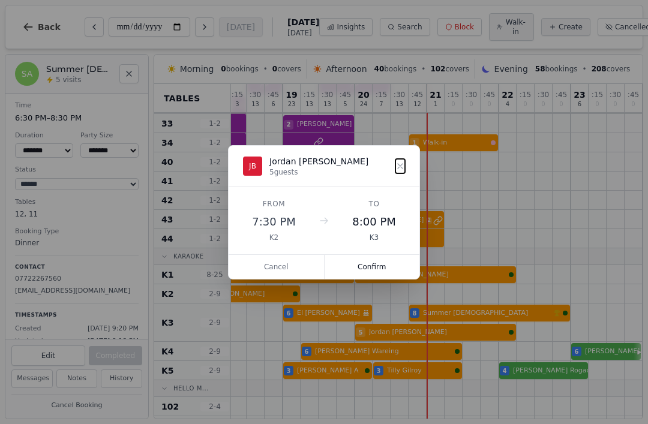
click at [290, 268] on button "Cancel" at bounding box center [277, 267] width 96 height 24
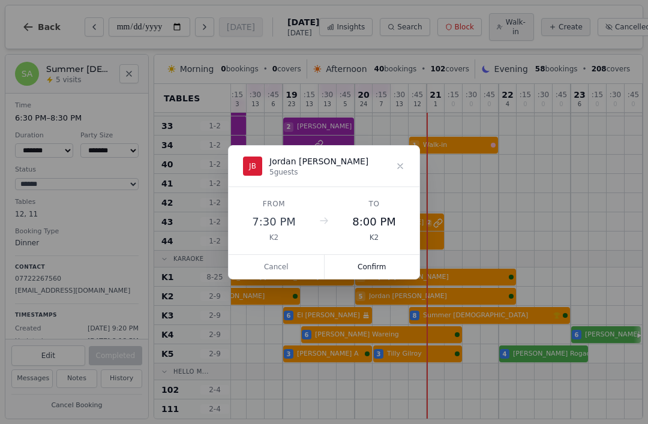
click at [367, 267] on button "Confirm" at bounding box center [372, 267] width 95 height 24
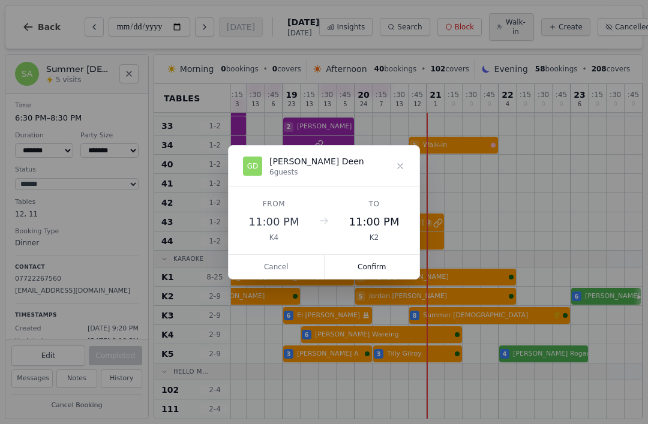
click at [379, 267] on button "Confirm" at bounding box center [372, 267] width 95 height 24
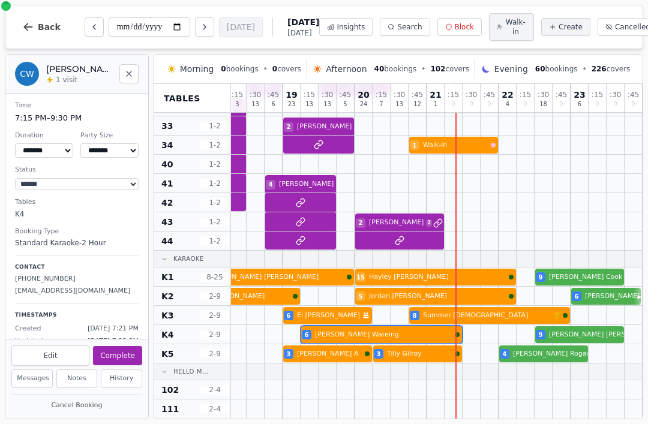
click at [122, 351] on button "Complete" at bounding box center [117, 355] width 49 height 19
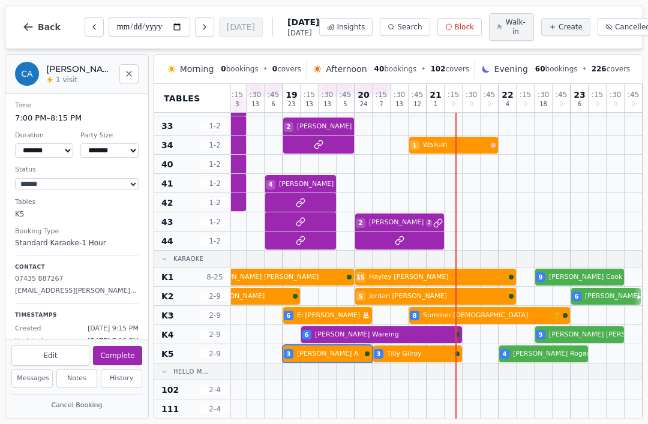
click at [128, 354] on button "Complete" at bounding box center [117, 355] width 49 height 19
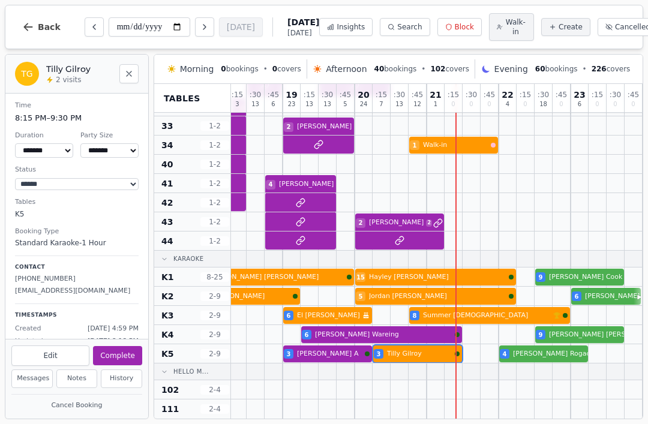
click at [129, 357] on button "Complete" at bounding box center [117, 355] width 49 height 19
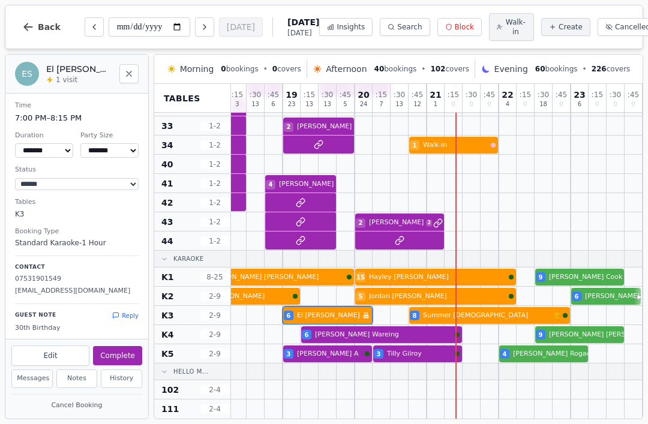
click at [128, 350] on button "Complete" at bounding box center [117, 355] width 49 height 19
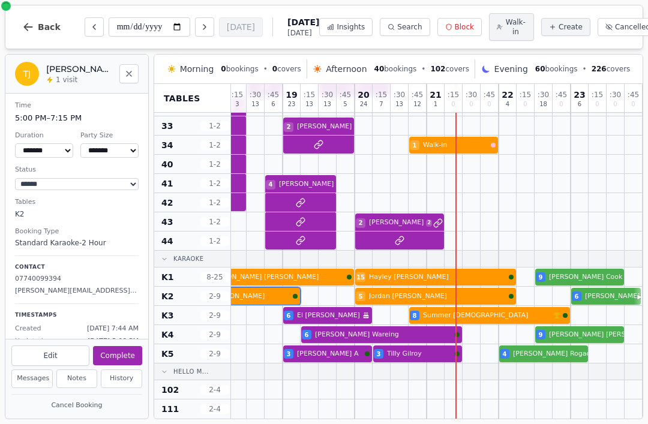
click at [272, 288] on div at bounding box center [274, 296] width 18 height 19
click at [127, 357] on button "Complete" at bounding box center [117, 355] width 49 height 19
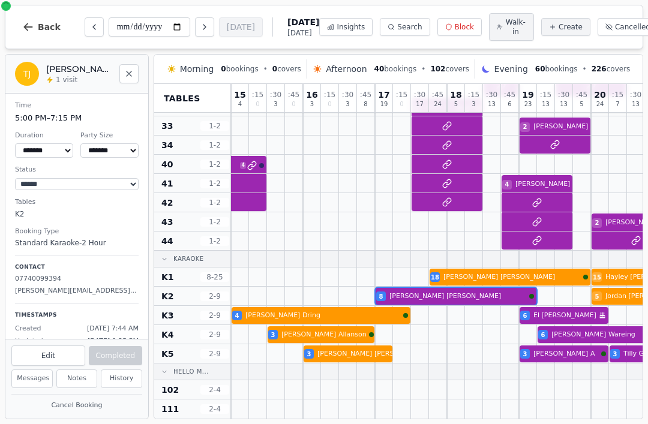
scroll to position [378, 1082]
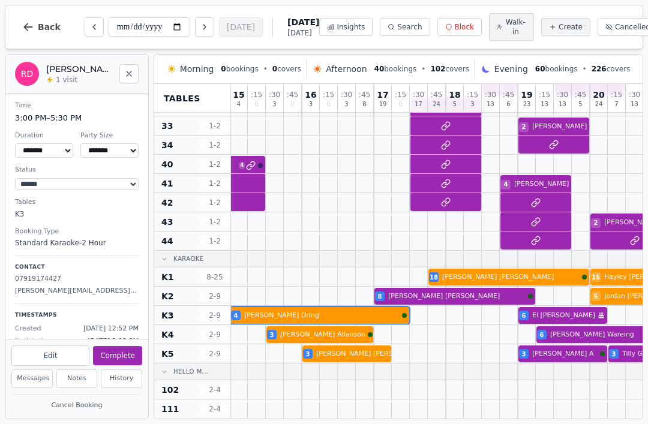
click at [360, 309] on div at bounding box center [365, 315] width 18 height 19
click at [134, 352] on button "Complete" at bounding box center [117, 355] width 49 height 19
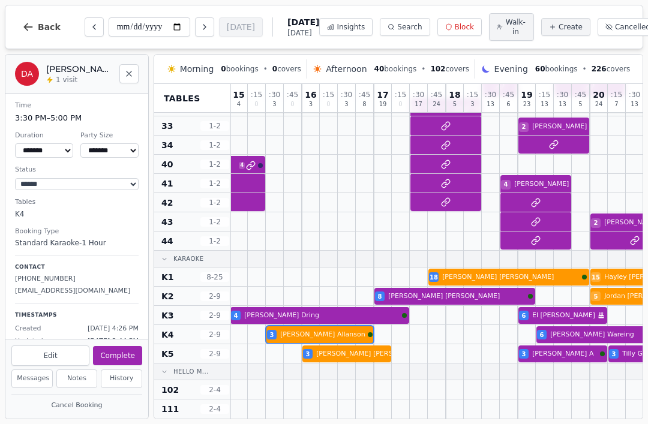
click at [304, 328] on div at bounding box center [311, 334] width 18 height 19
click at [131, 356] on button "Complete" at bounding box center [117, 355] width 49 height 19
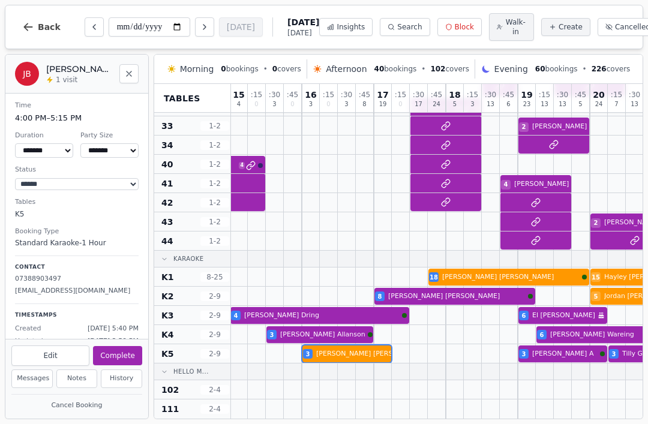
click at [327, 347] on div at bounding box center [329, 354] width 18 height 19
click at [133, 347] on button "Complete" at bounding box center [117, 355] width 49 height 19
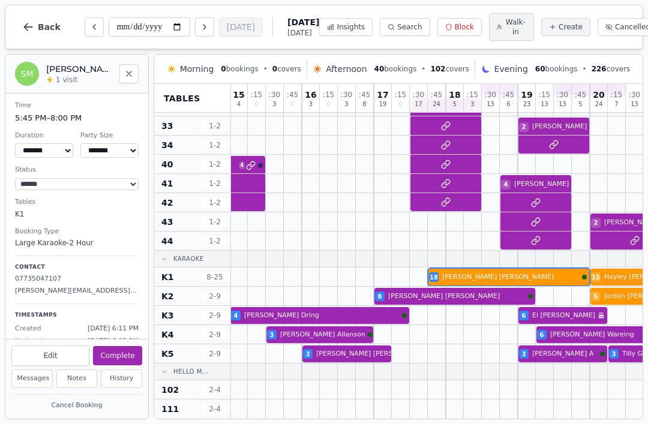
click at [485, 270] on div at bounding box center [491, 277] width 18 height 19
click at [123, 352] on button "Complete" at bounding box center [117, 355] width 49 height 19
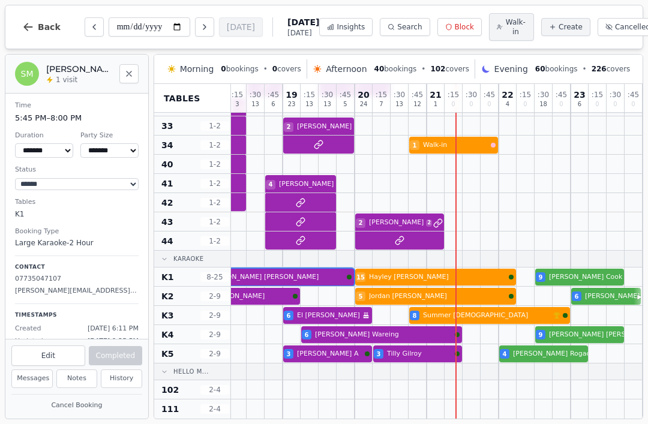
scroll to position [381, 1317]
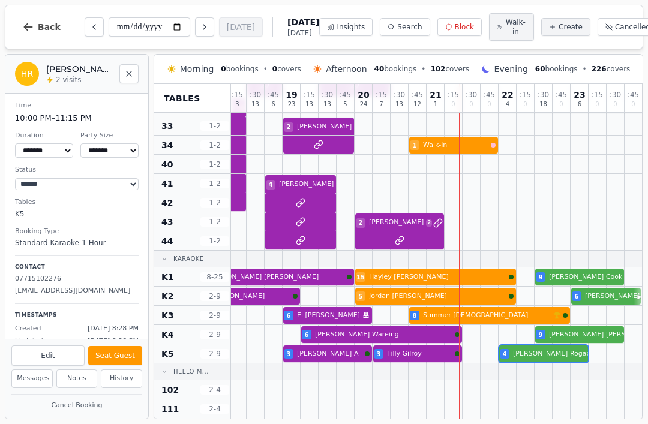
click at [581, 325] on div at bounding box center [580, 334] width 18 height 19
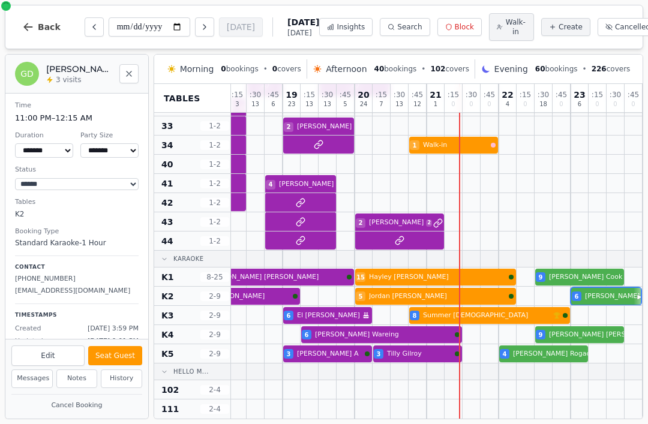
click at [573, 268] on div at bounding box center [580, 277] width 18 height 19
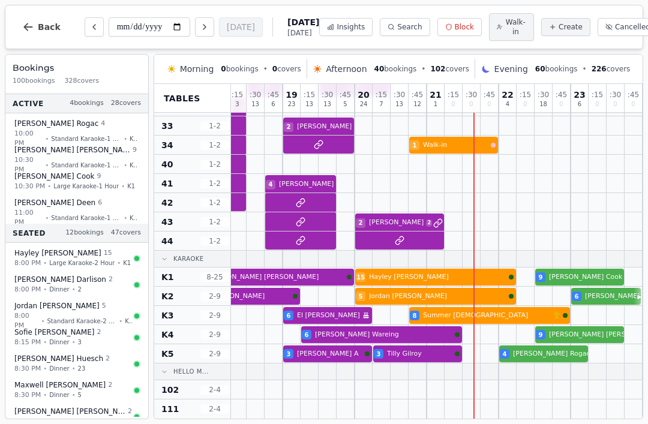
scroll to position [381, 1317]
select select "****"
select select "*"
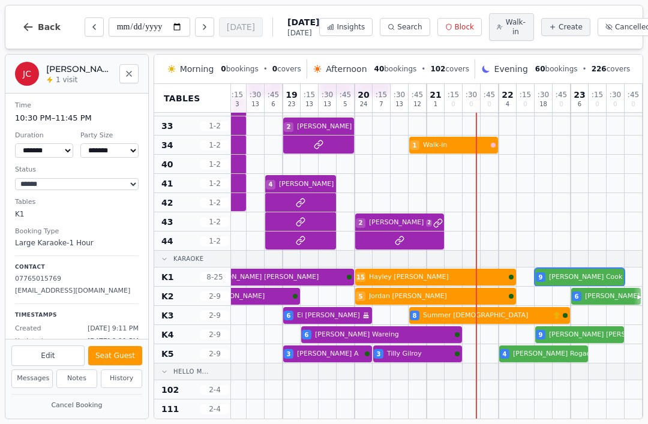
click at [573, 268] on div at bounding box center [580, 277] width 18 height 19
click at [596, 286] on div at bounding box center [598, 277] width 18 height 19
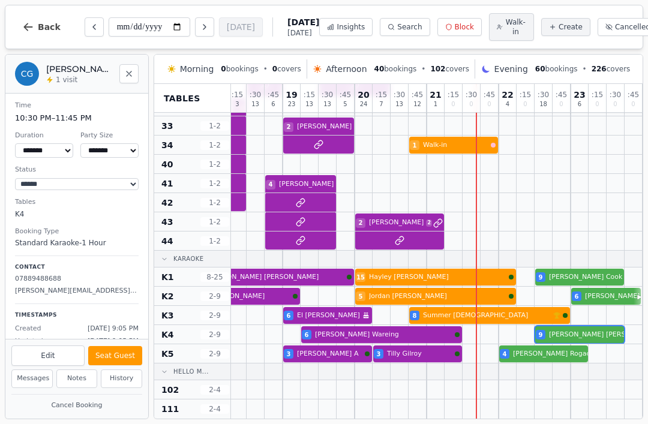
click at [538, 364] on div at bounding box center [544, 372] width 18 height 16
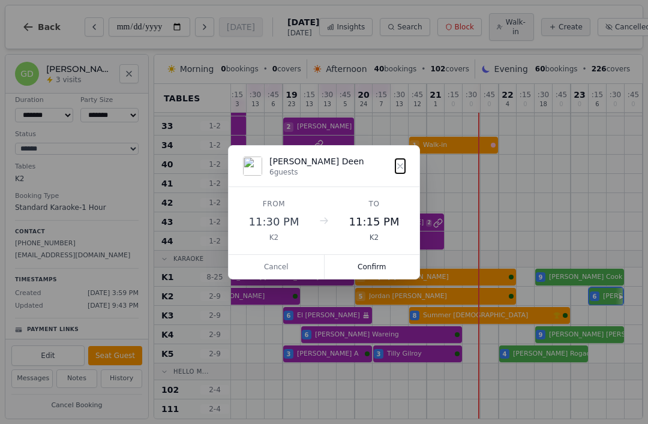
scroll to position [381, 1317]
click at [368, 260] on button "Confirm" at bounding box center [372, 267] width 95 height 24
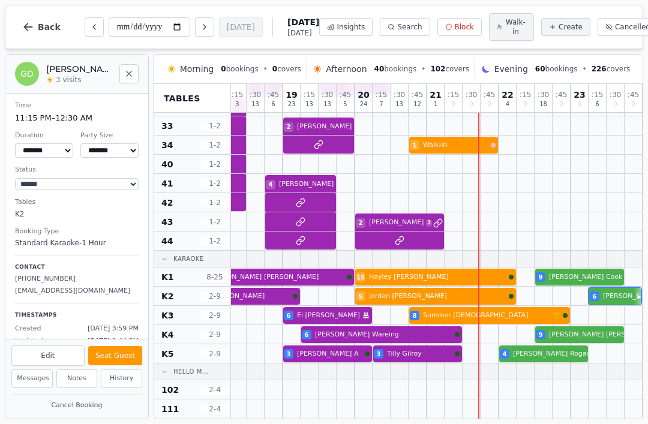
scroll to position [0, 0]
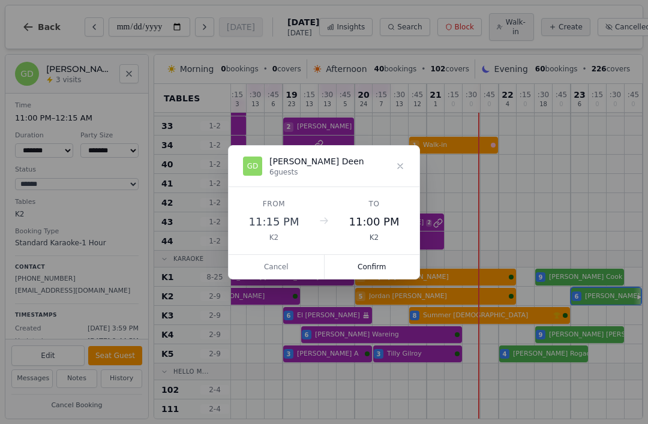
click at [376, 262] on button "Confirm" at bounding box center [372, 267] width 95 height 24
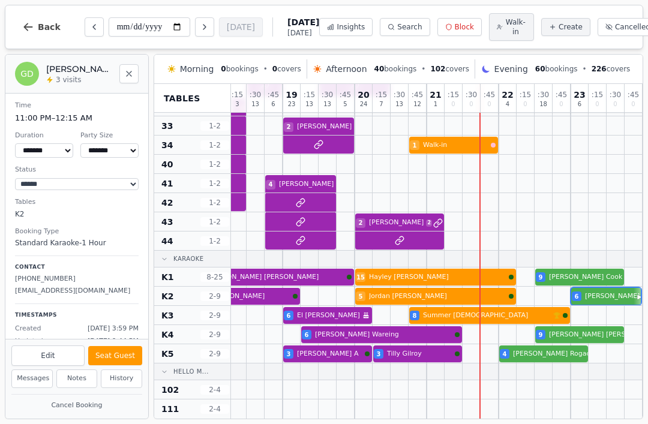
scroll to position [381, 1317]
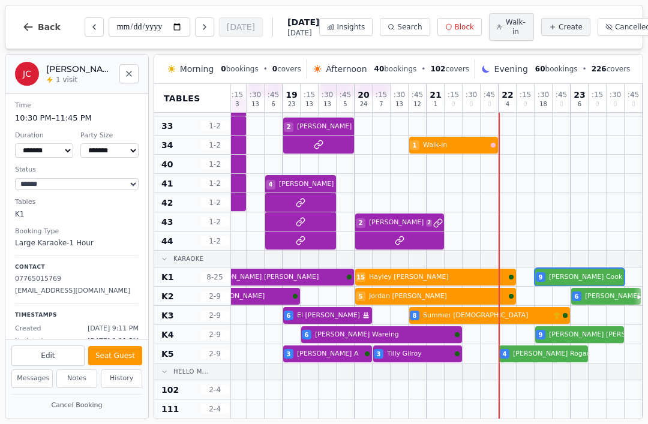
click at [563, 268] on div at bounding box center [562, 277] width 18 height 19
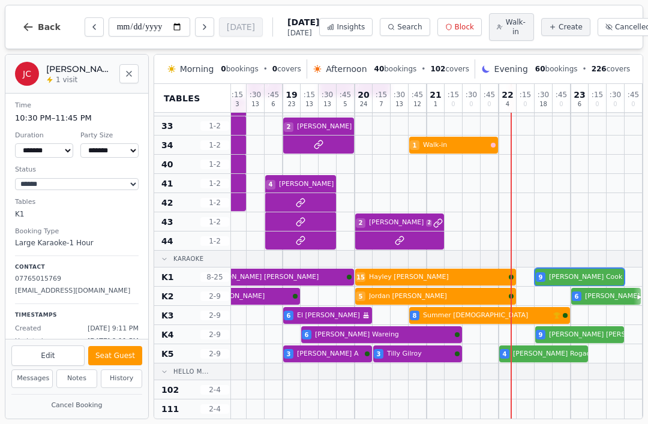
click at [187, 7] on div "**********" at bounding box center [324, 27] width 639 height 44
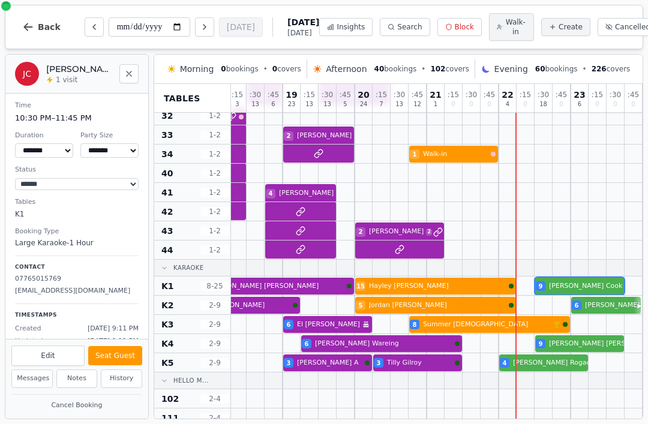
scroll to position [369, 1317]
click at [71, 157] on select "******* ******* ****** ****** ****** ****** ******* ****** ******* *******" at bounding box center [44, 150] width 58 height 14
click at [72, 149] on select "******* ******* ****** ****** ****** ****** ******* ****** ******* *******" at bounding box center [44, 150] width 58 height 14
click at [62, 151] on select "******* ******* ****** ****** ****** ****** ******* ****** ******* *******" at bounding box center [44, 150] width 58 height 14
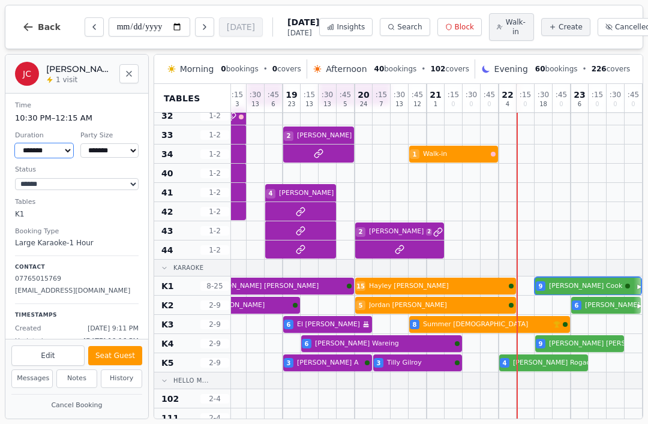
select select "****"
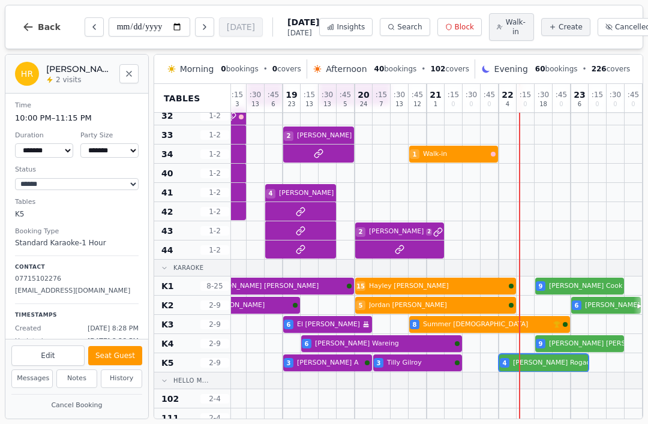
click at [119, 357] on button "Seat Guest" at bounding box center [115, 355] width 54 height 19
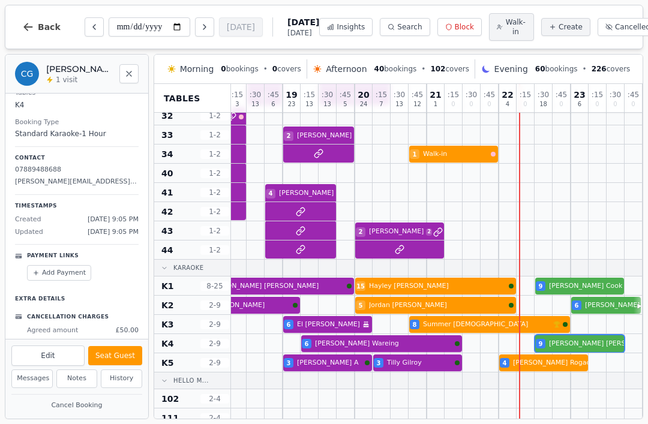
scroll to position [109, 0]
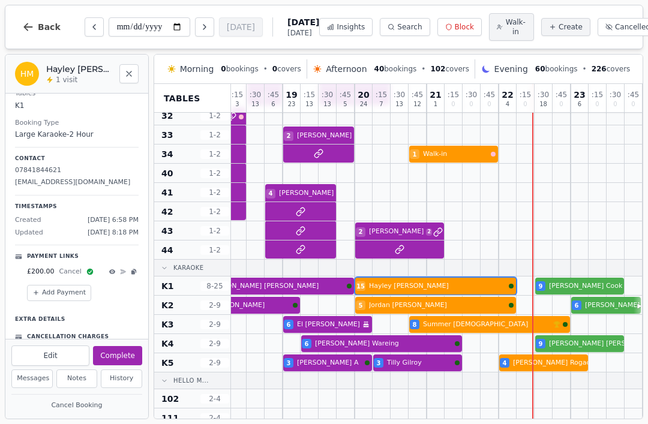
click at [118, 356] on button "Complete" at bounding box center [117, 355] width 49 height 19
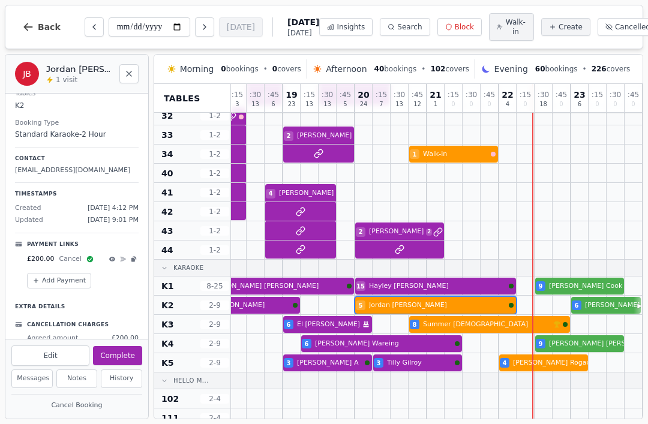
click at [406, 298] on div at bounding box center [400, 305] width 18 height 19
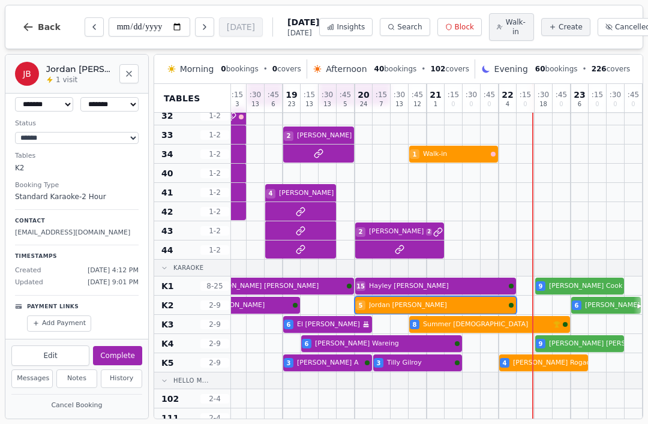
scroll to position [43, 0]
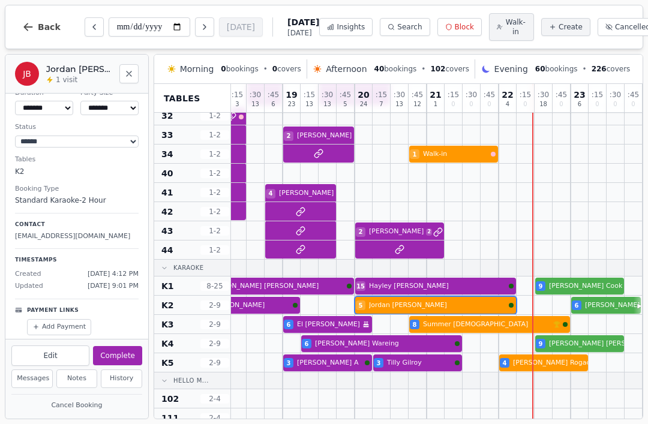
click at [132, 347] on button "Complete" at bounding box center [117, 355] width 49 height 19
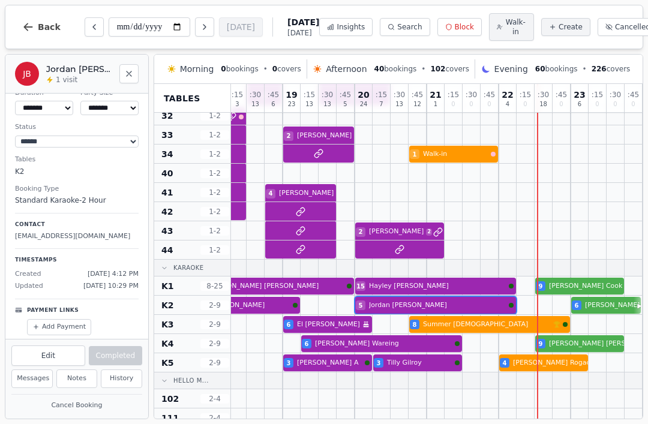
click at [579, 325] on div at bounding box center [580, 324] width 18 height 19
click at [582, 327] on div at bounding box center [580, 324] width 18 height 19
click at [543, 21] on button "Create" at bounding box center [566, 27] width 49 height 18
select select "****"
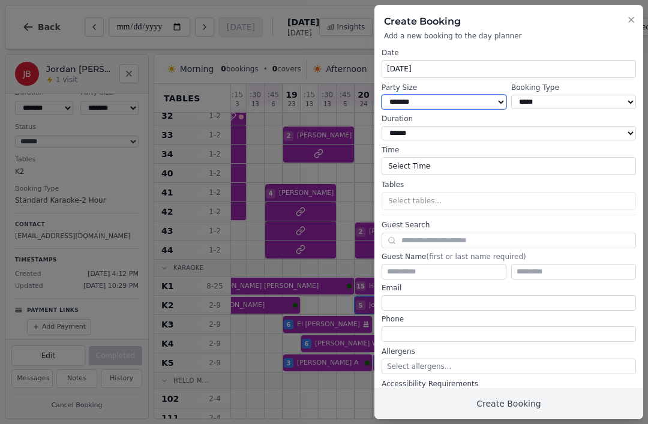
click at [491, 101] on select "* ***** * ****** * ****** * ****** * ****** * ****** * ****** * ****** * ******…" at bounding box center [444, 102] width 125 height 14
select select "*"
click at [545, 96] on select "**********" at bounding box center [574, 102] width 125 height 14
select select "**********"
click at [432, 162] on button "Select Time" at bounding box center [509, 166] width 255 height 18
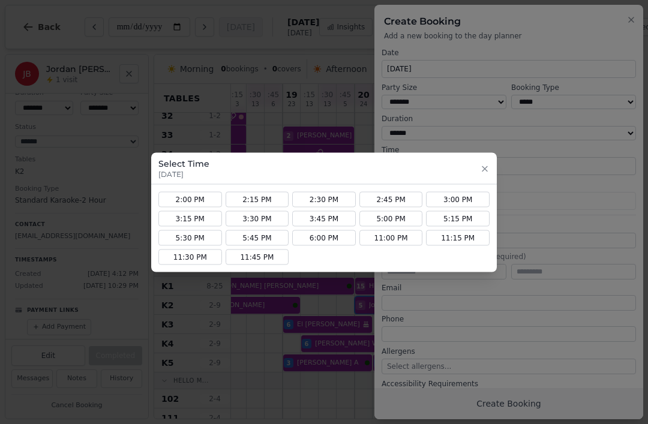
click at [396, 236] on button "11:00 PM" at bounding box center [392, 238] width 64 height 16
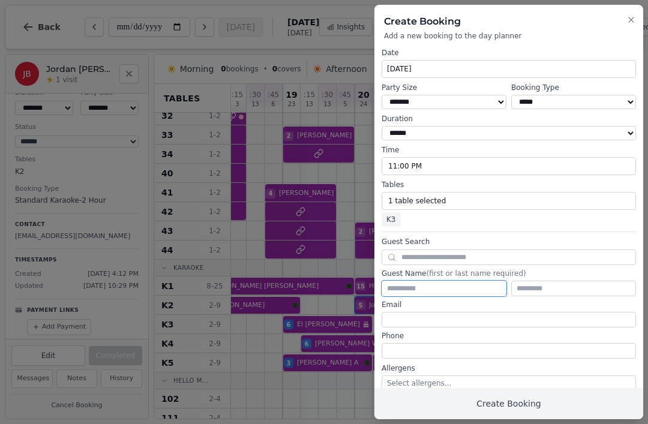
click at [429, 282] on input "text" at bounding box center [444, 289] width 125 height 16
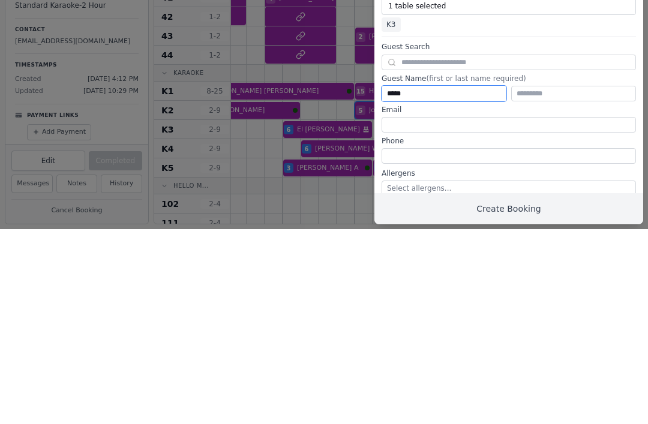
type input "****"
click at [555, 281] on input "text" at bounding box center [574, 289] width 125 height 16
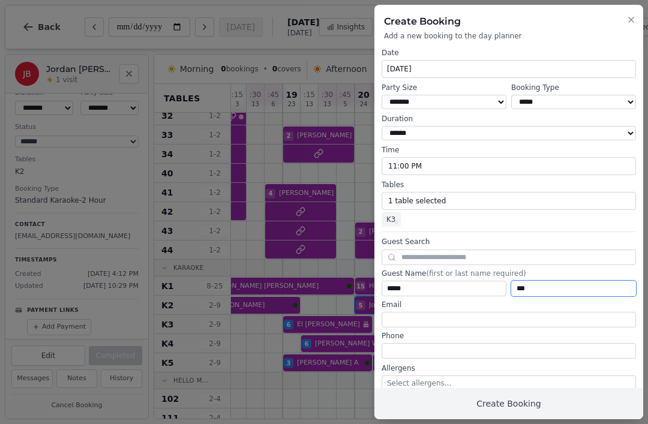
type input "**"
click at [519, 403] on button "Create Booking" at bounding box center [509, 403] width 269 height 31
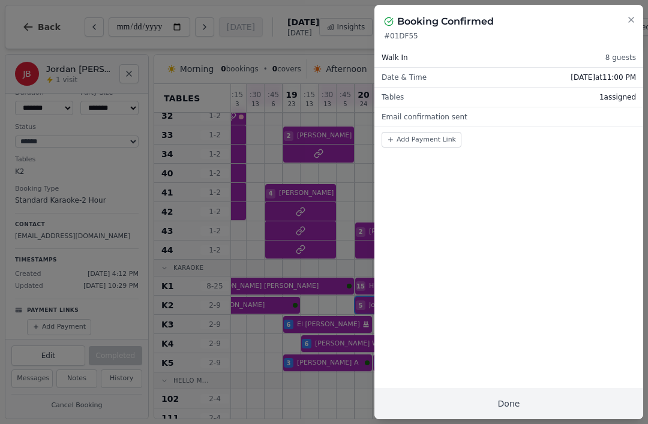
click at [529, 399] on button "Done" at bounding box center [509, 403] width 269 height 31
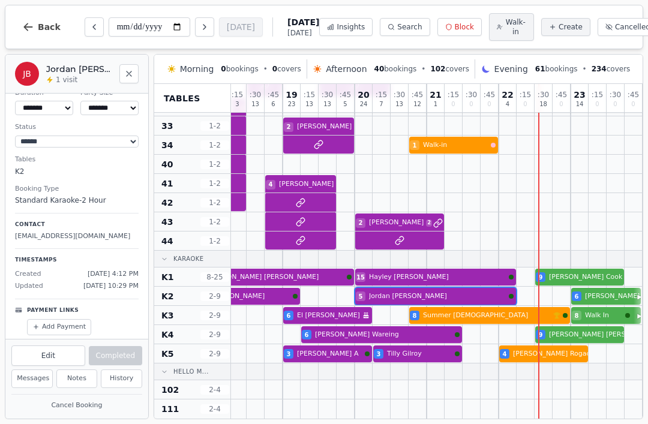
scroll to position [381, 1317]
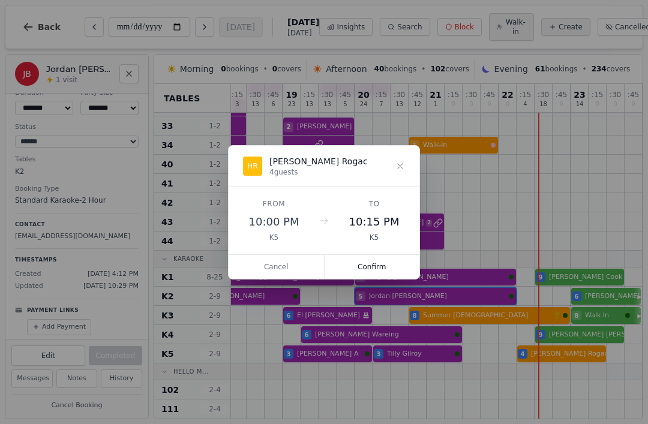
click at [379, 265] on button "Confirm" at bounding box center [372, 267] width 95 height 24
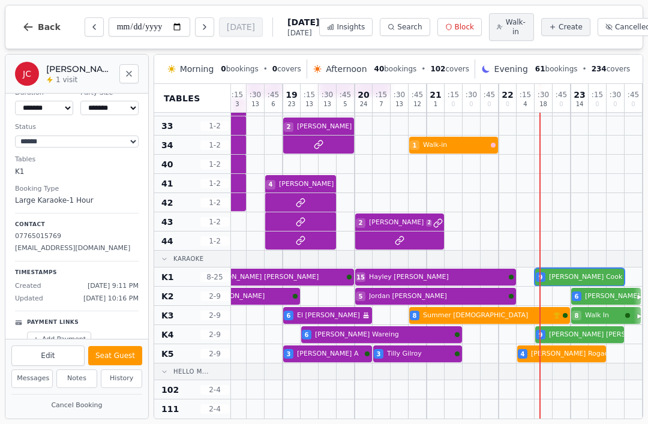
click at [569, 268] on div at bounding box center [562, 277] width 18 height 19
click at [120, 347] on button "Seat Guest" at bounding box center [115, 355] width 54 height 19
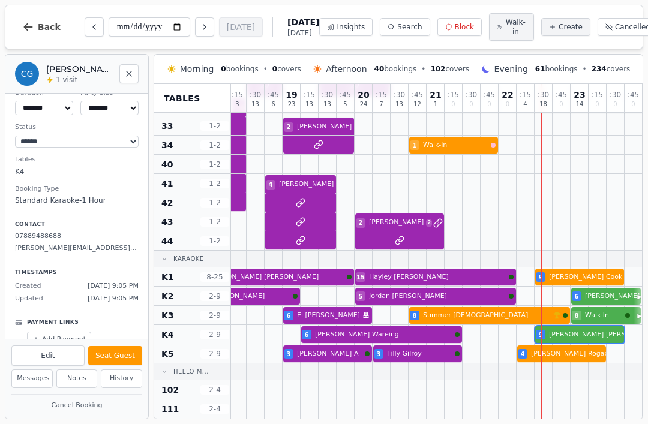
click at [120, 355] on button "Seat Guest" at bounding box center [115, 355] width 54 height 19
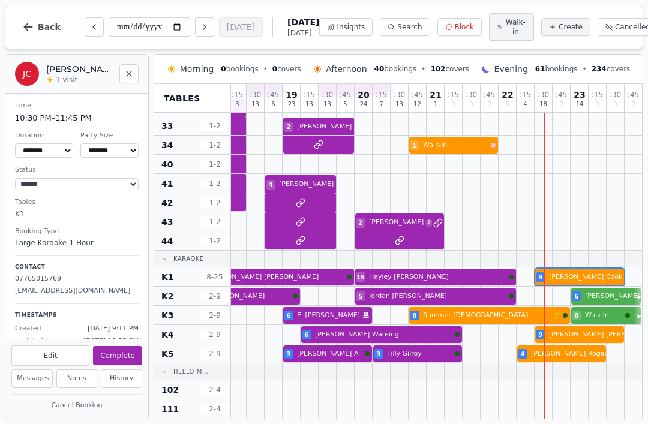
scroll to position [0, 0]
click at [73, 148] on select "******* ******* ****** ****** ****** ****** ******* ****** ******* *******" at bounding box center [44, 150] width 58 height 14
select select "****"
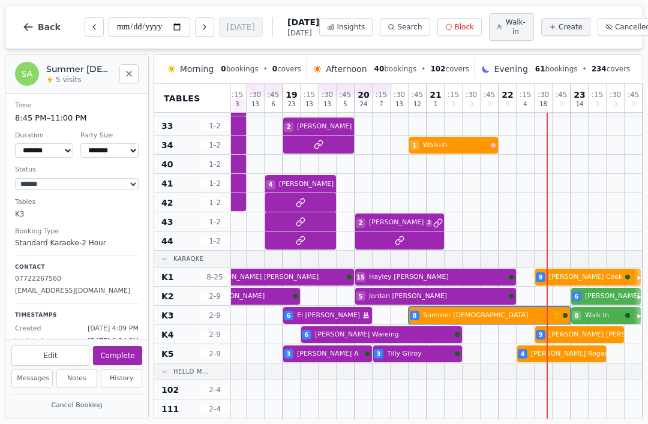
click at [119, 351] on button "Complete" at bounding box center [117, 355] width 49 height 19
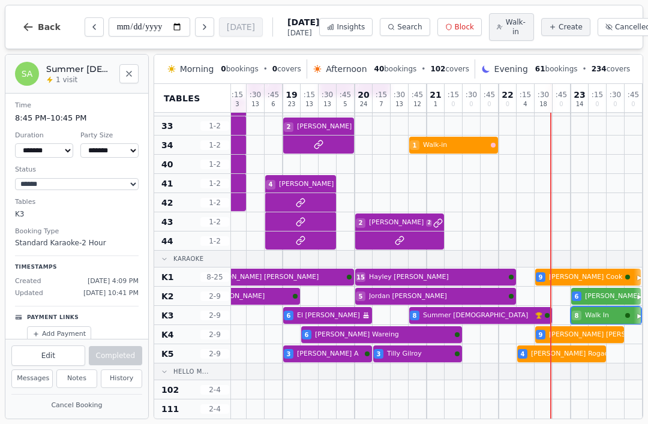
click at [574, 305] on div at bounding box center [580, 296] width 18 height 19
click at [118, 357] on button "Seat Guest" at bounding box center [115, 355] width 54 height 19
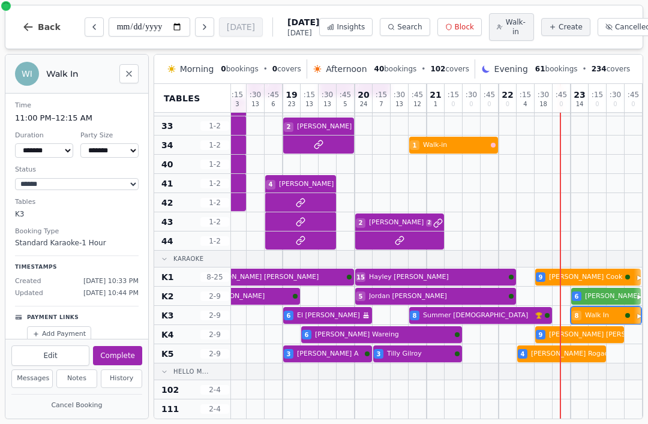
click at [594, 288] on div at bounding box center [598, 296] width 17 height 17
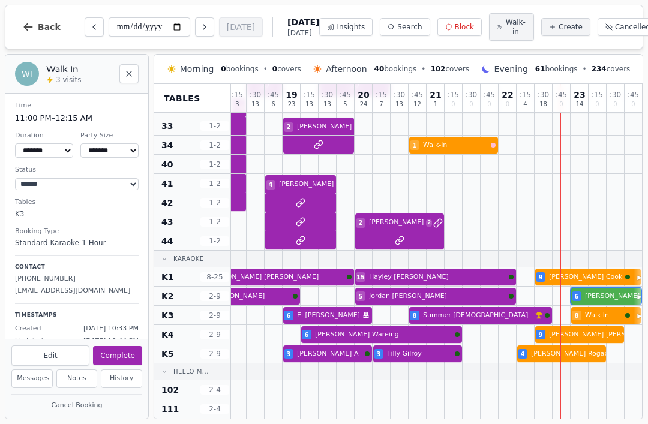
click at [586, 288] on div at bounding box center [580, 296] width 18 height 19
